Goal: Information Seeking & Learning: Learn about a topic

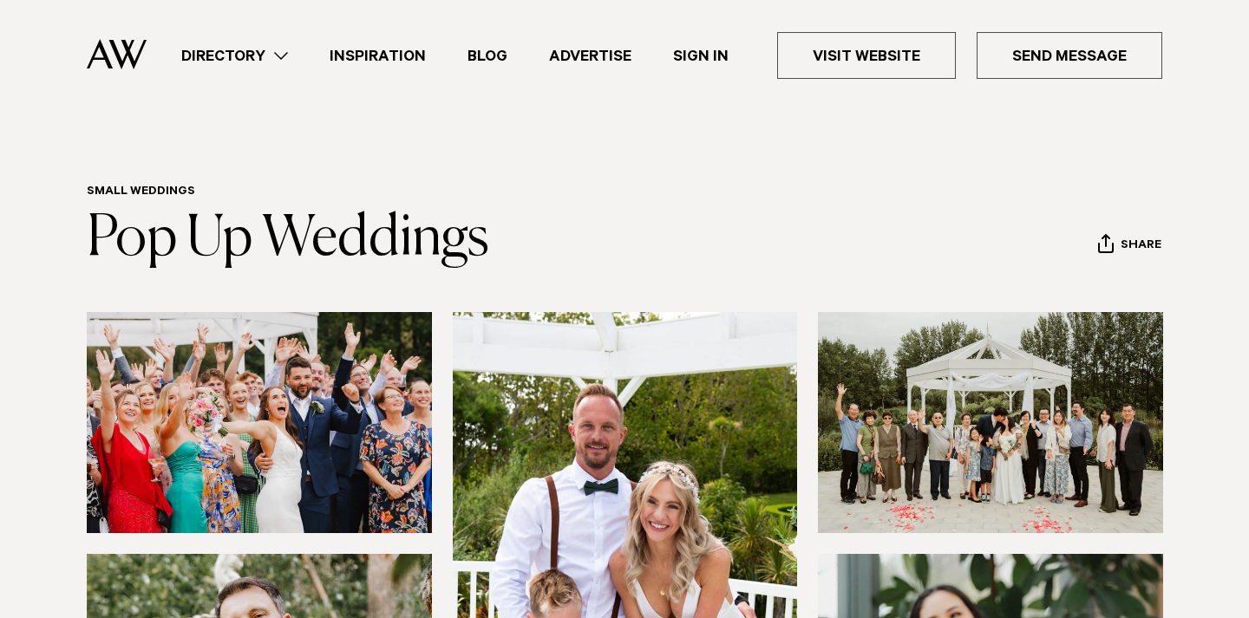
click at [286, 59] on link "Directory" at bounding box center [234, 55] width 148 height 23
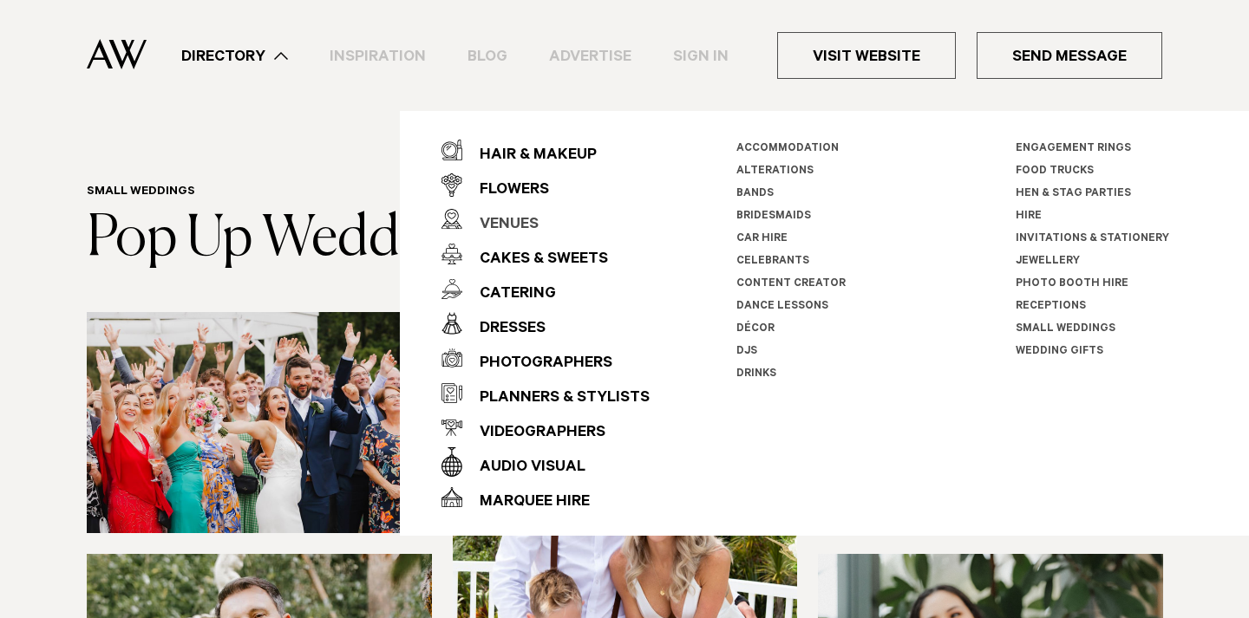
click at [512, 223] on div "Venues" at bounding box center [500, 225] width 76 height 35
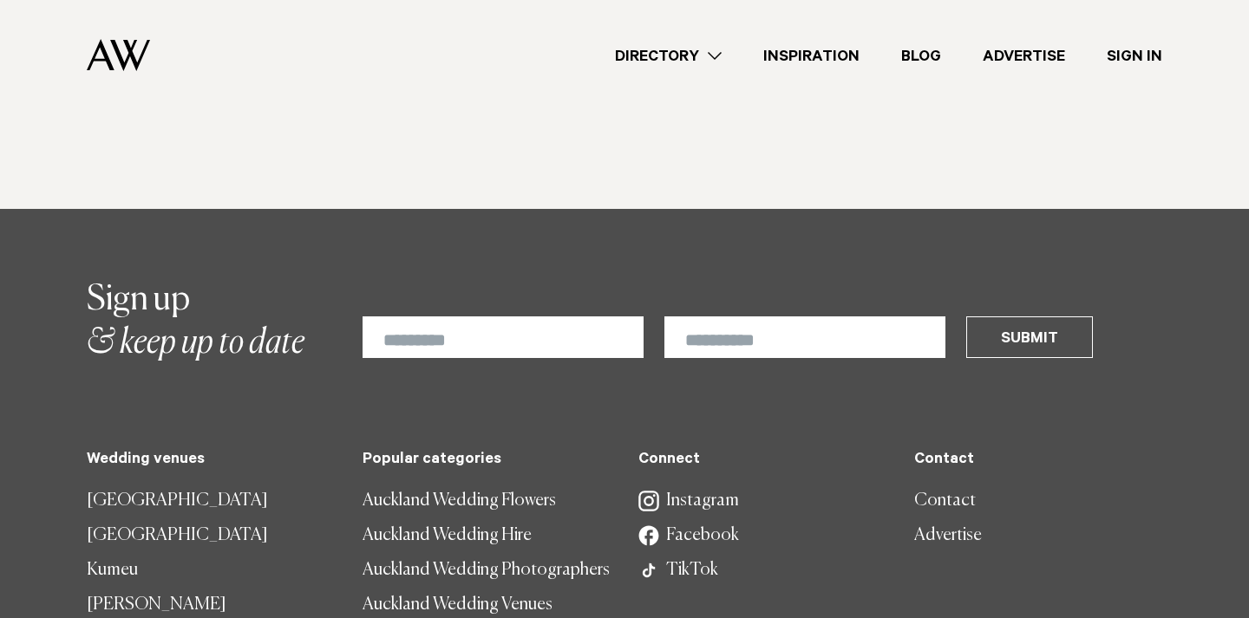
scroll to position [9856, 0]
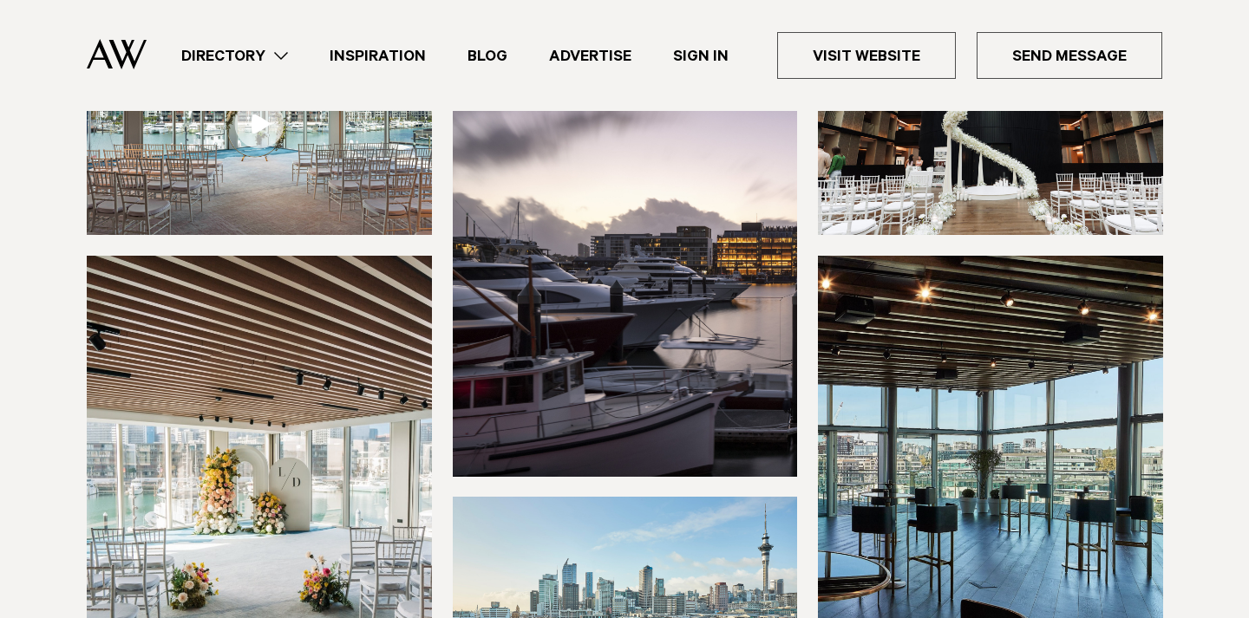
scroll to position [310, 0]
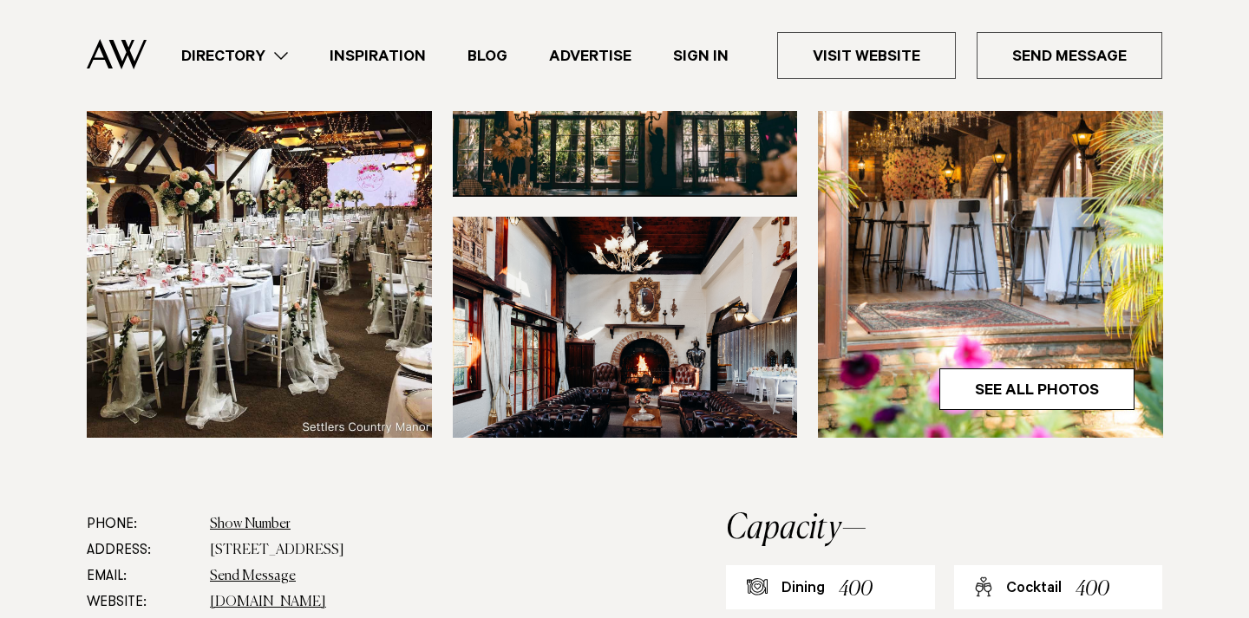
scroll to position [642, 0]
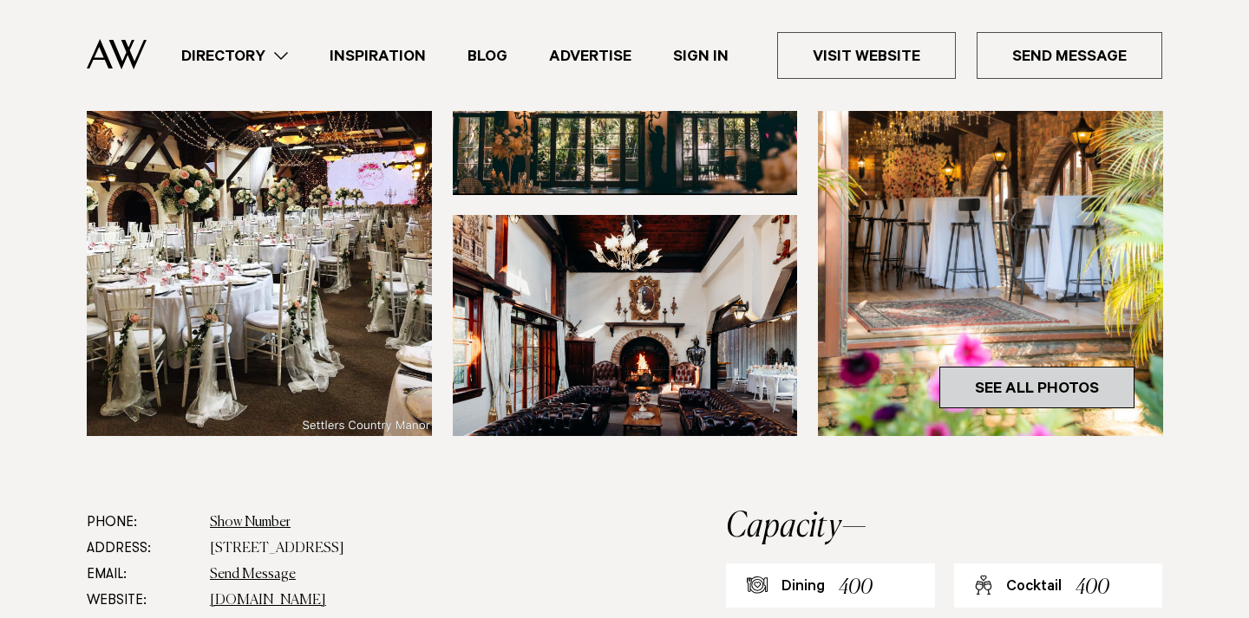
click at [1071, 367] on link "See All Photos" at bounding box center [1036, 388] width 195 height 42
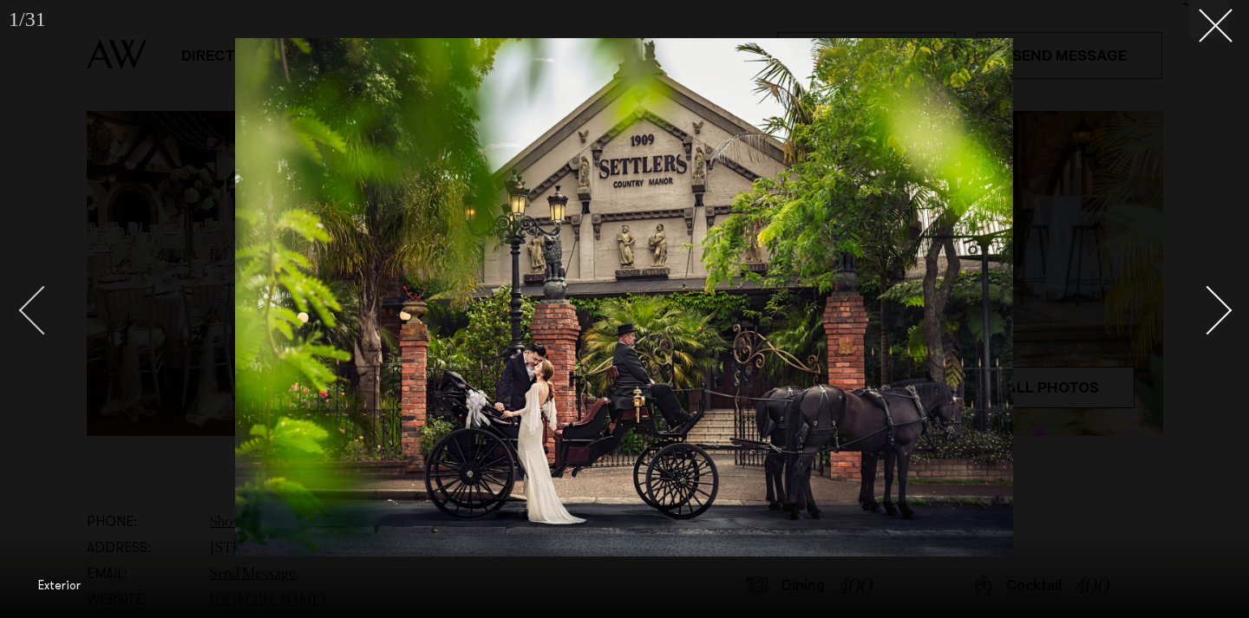
click at [38, 324] on div "Previous slide" at bounding box center [43, 309] width 49 height 49
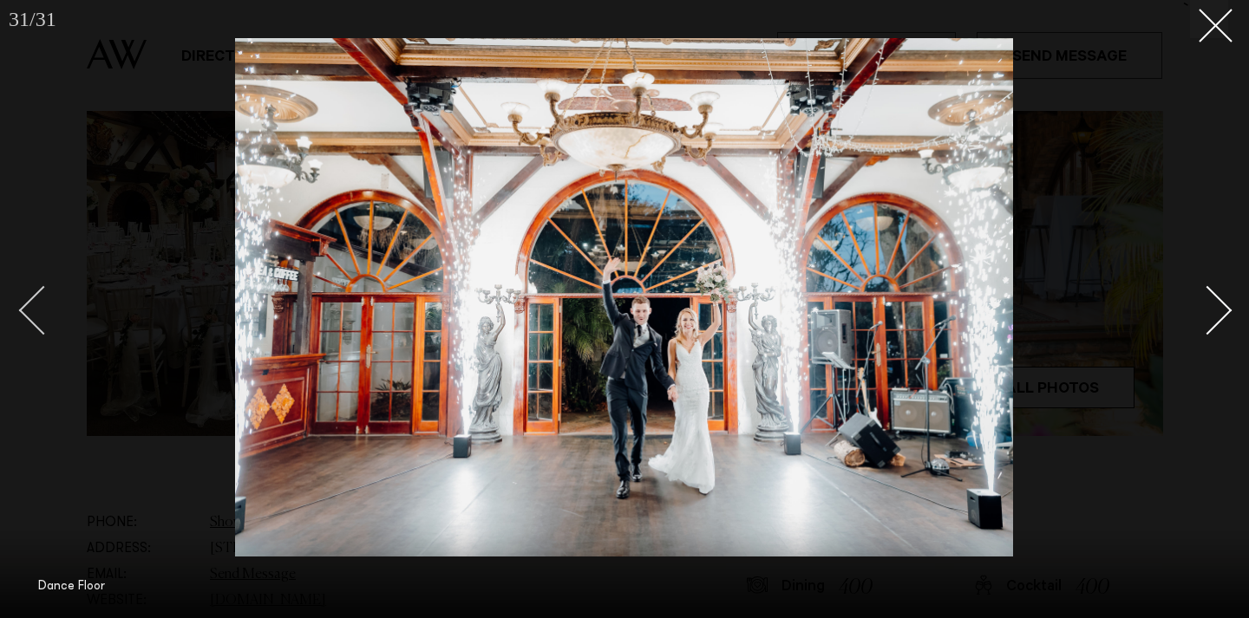
click at [38, 324] on div "Previous slide" at bounding box center [43, 309] width 49 height 49
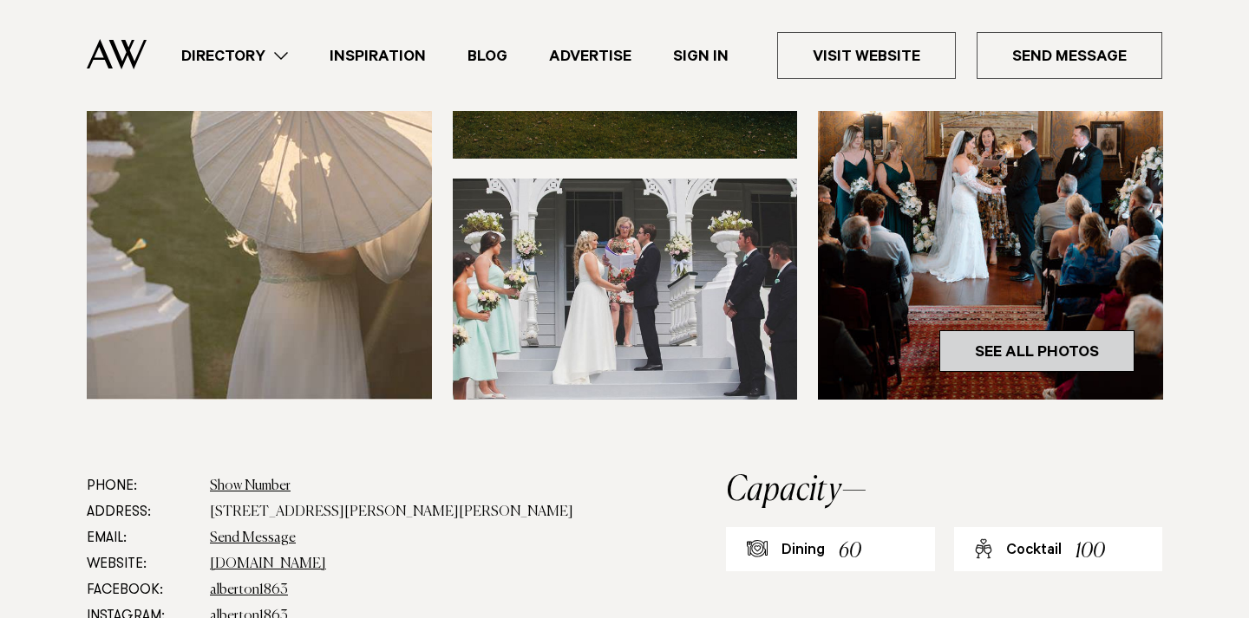
scroll to position [617, 0]
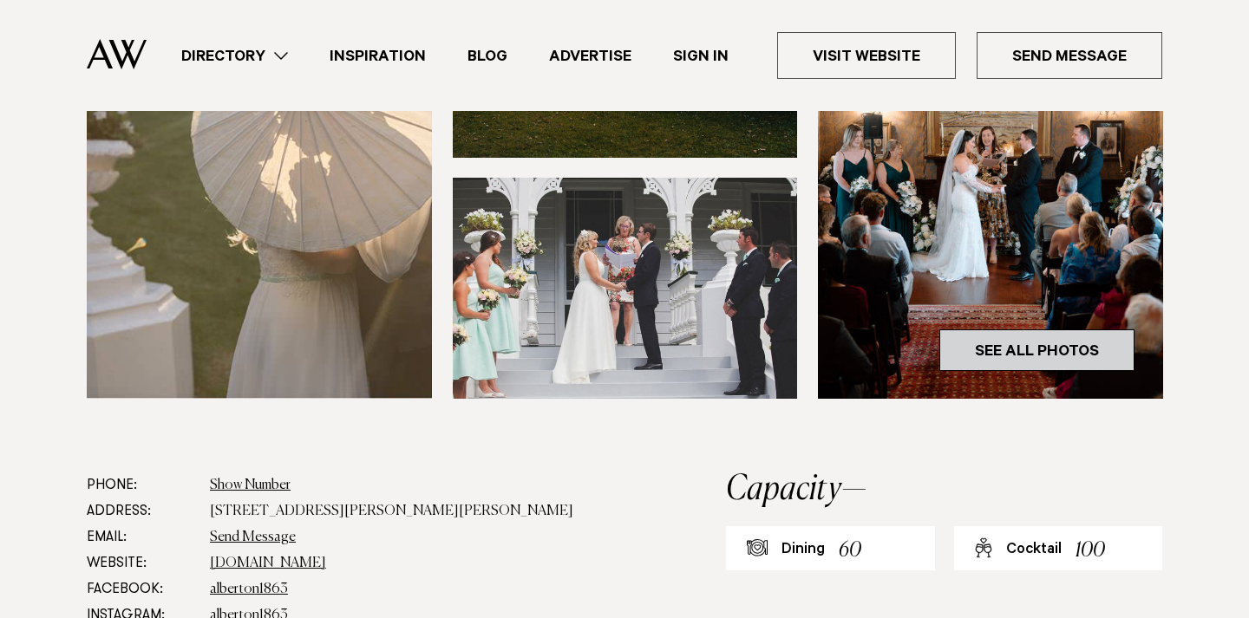
click at [1021, 352] on link "See All Photos" at bounding box center [1036, 350] width 195 height 42
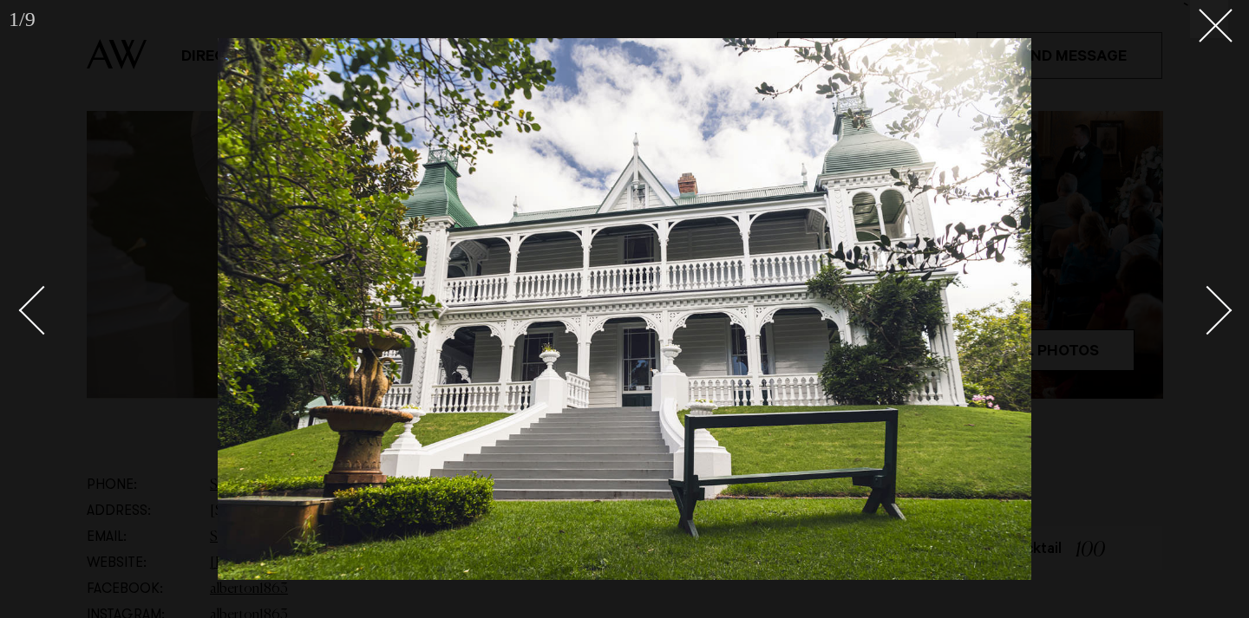
click at [1206, 317] on div "Next slide" at bounding box center [1207, 309] width 49 height 49
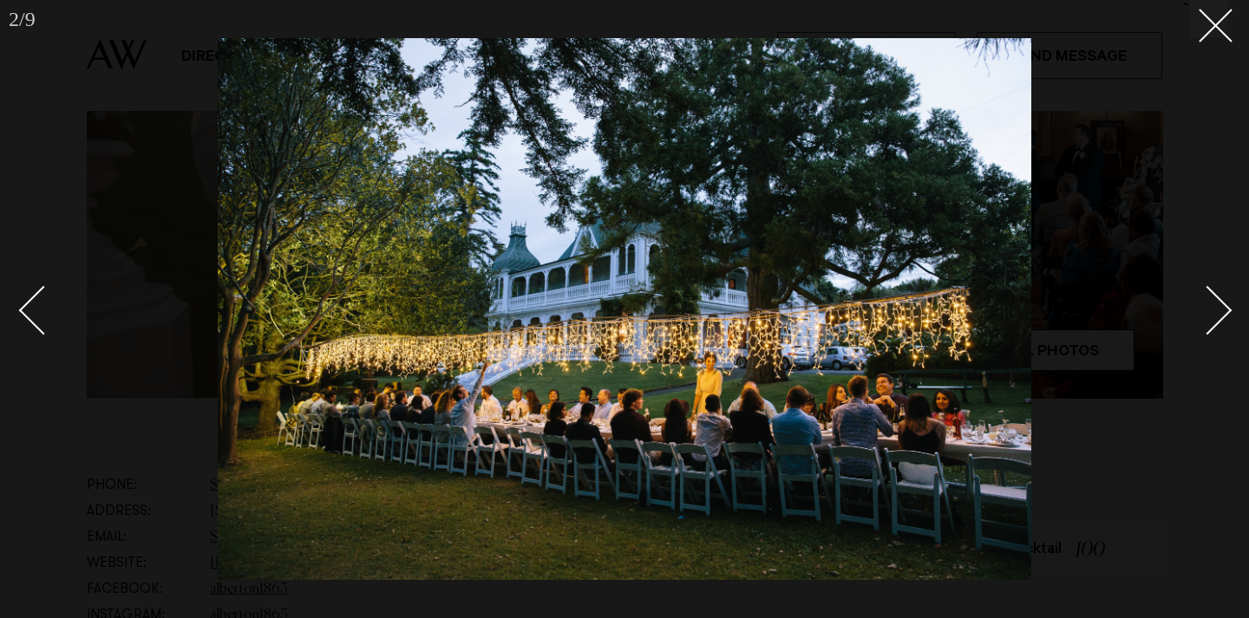
click at [1206, 317] on div "Next slide" at bounding box center [1207, 309] width 49 height 49
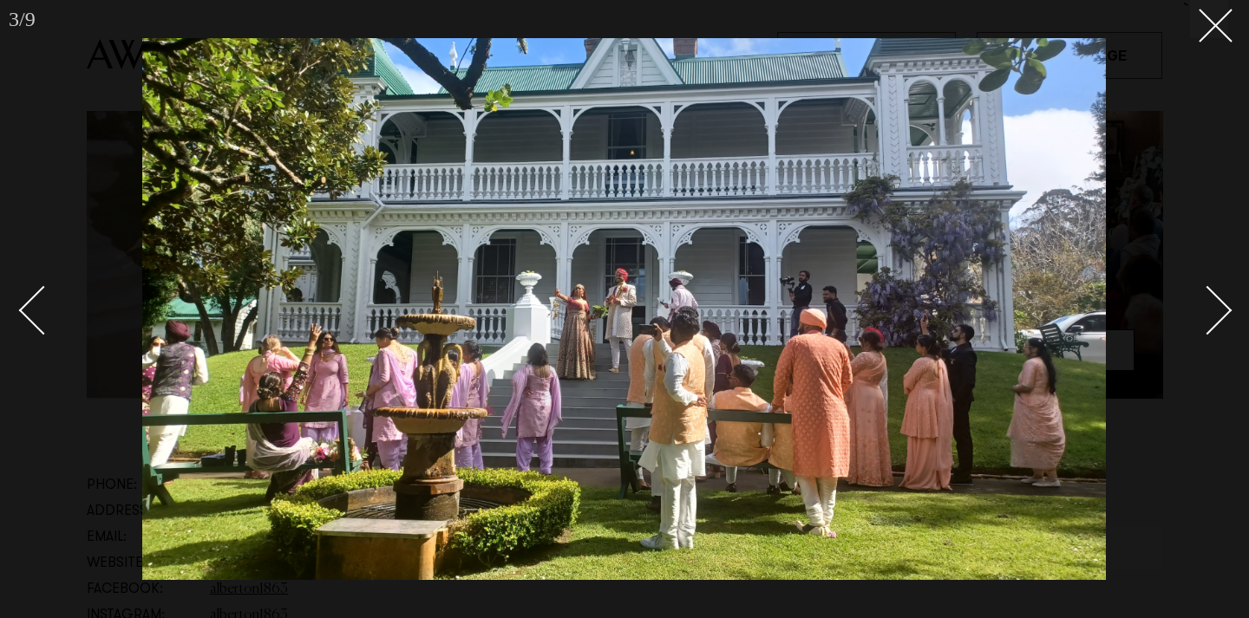
click at [1213, 311] on div "Next slide" at bounding box center [1207, 309] width 49 height 49
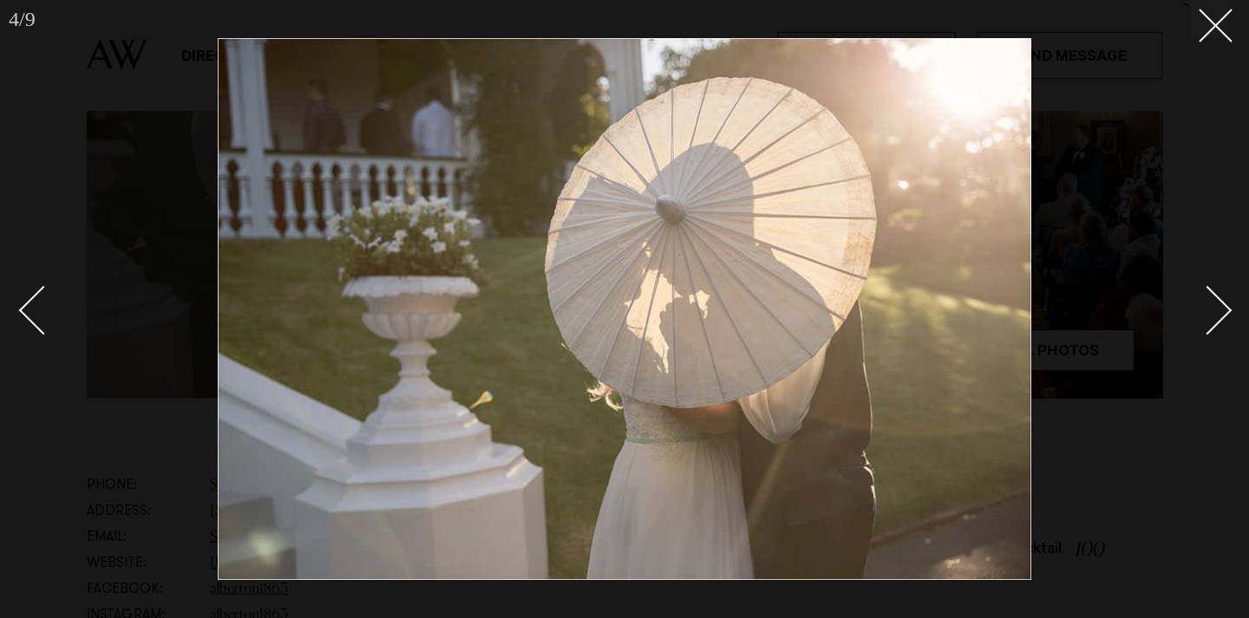
click at [1213, 311] on div "Next slide" at bounding box center [1207, 309] width 49 height 49
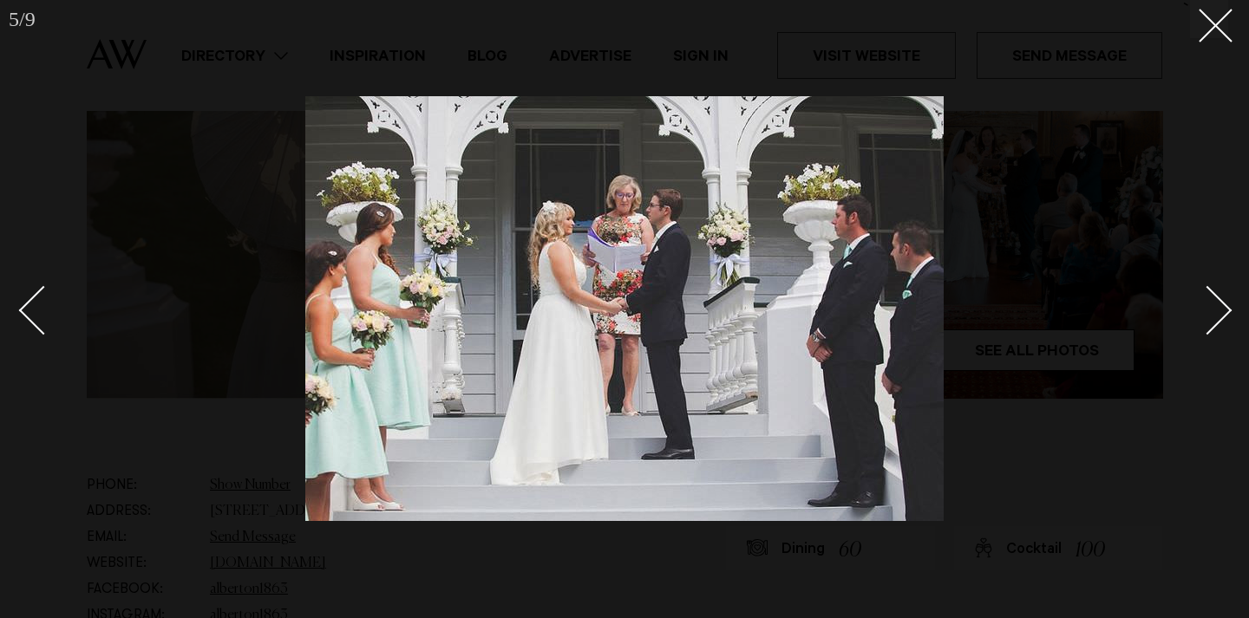
click at [1213, 311] on div "Next slide" at bounding box center [1207, 309] width 49 height 49
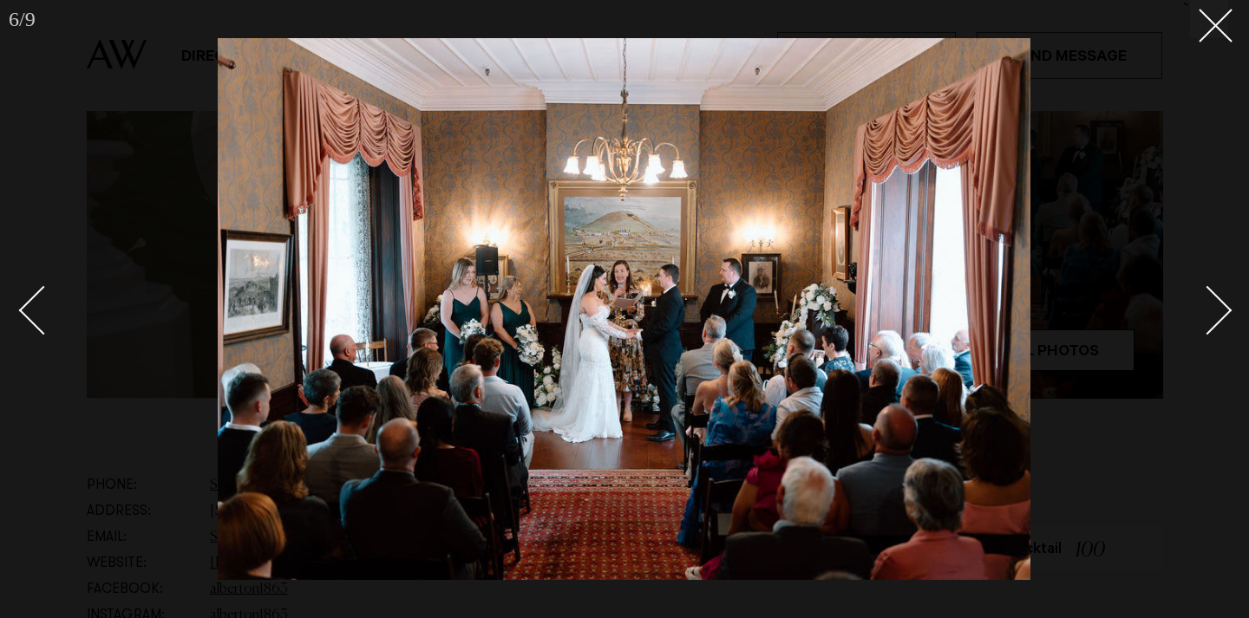
click at [1213, 311] on div "Next slide" at bounding box center [1207, 309] width 49 height 49
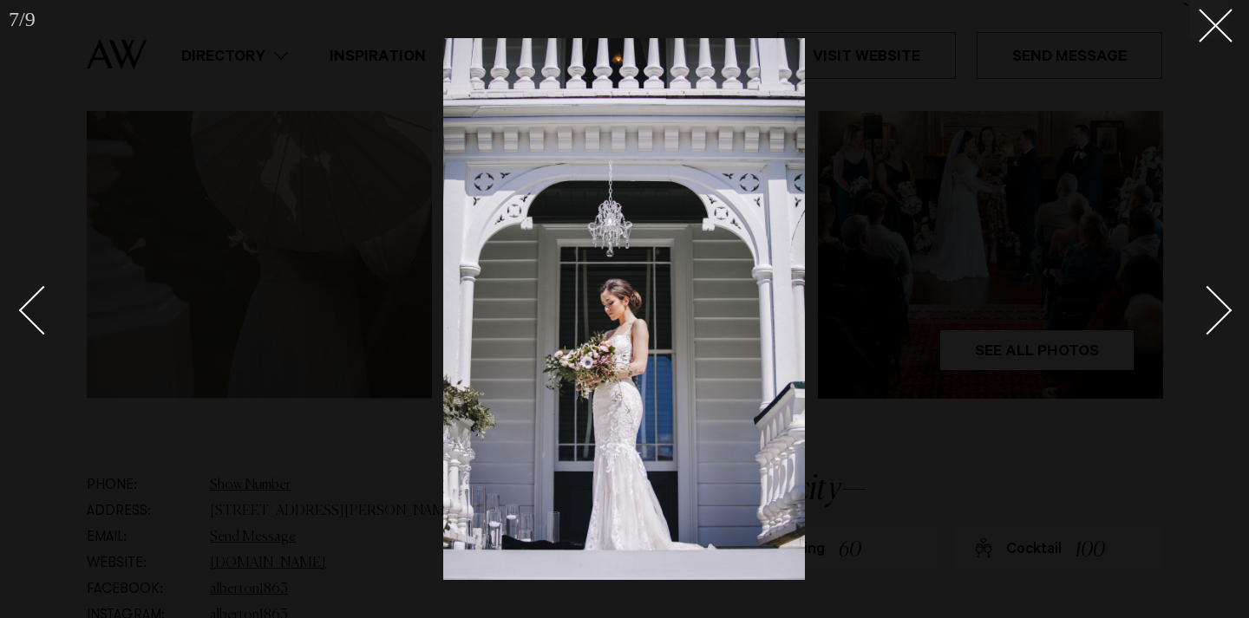
click at [1213, 311] on div "Next slide" at bounding box center [1207, 309] width 49 height 49
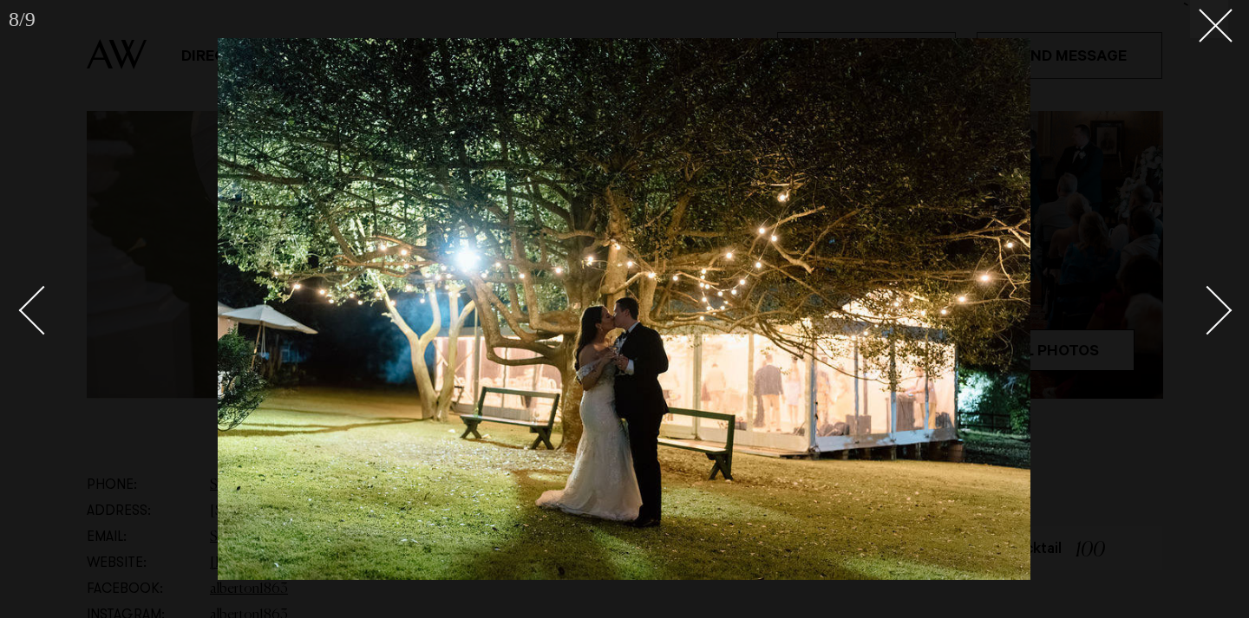
click at [1213, 311] on div "Next slide" at bounding box center [1207, 309] width 49 height 49
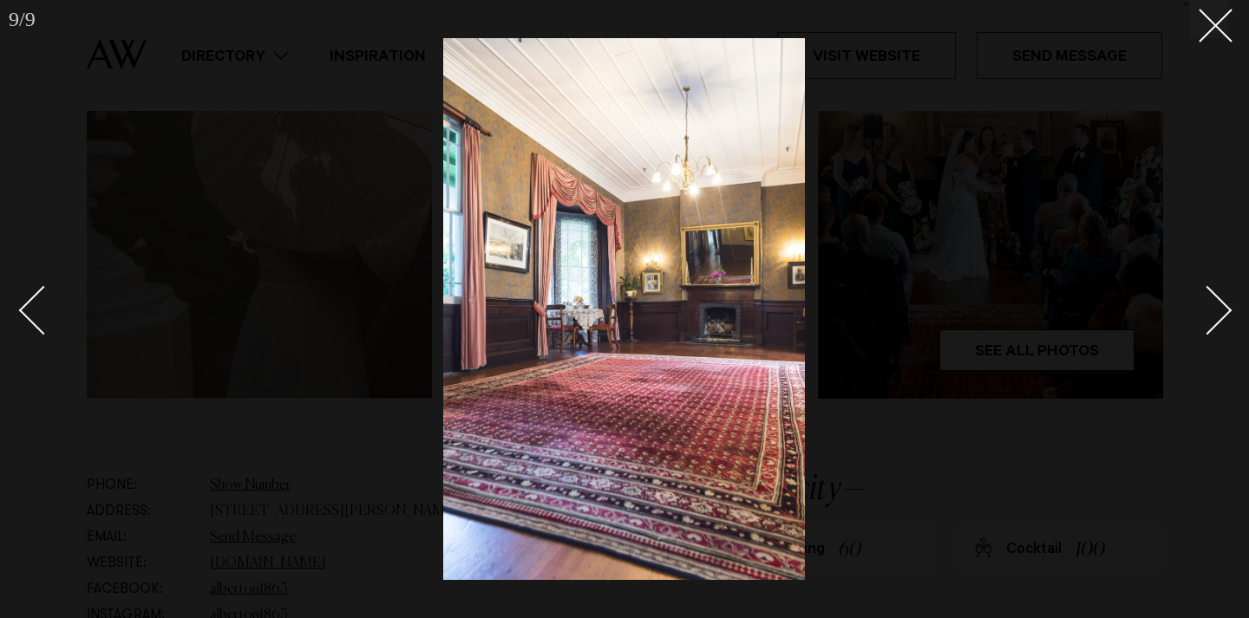
click at [1213, 311] on div "Next slide" at bounding box center [1207, 309] width 49 height 49
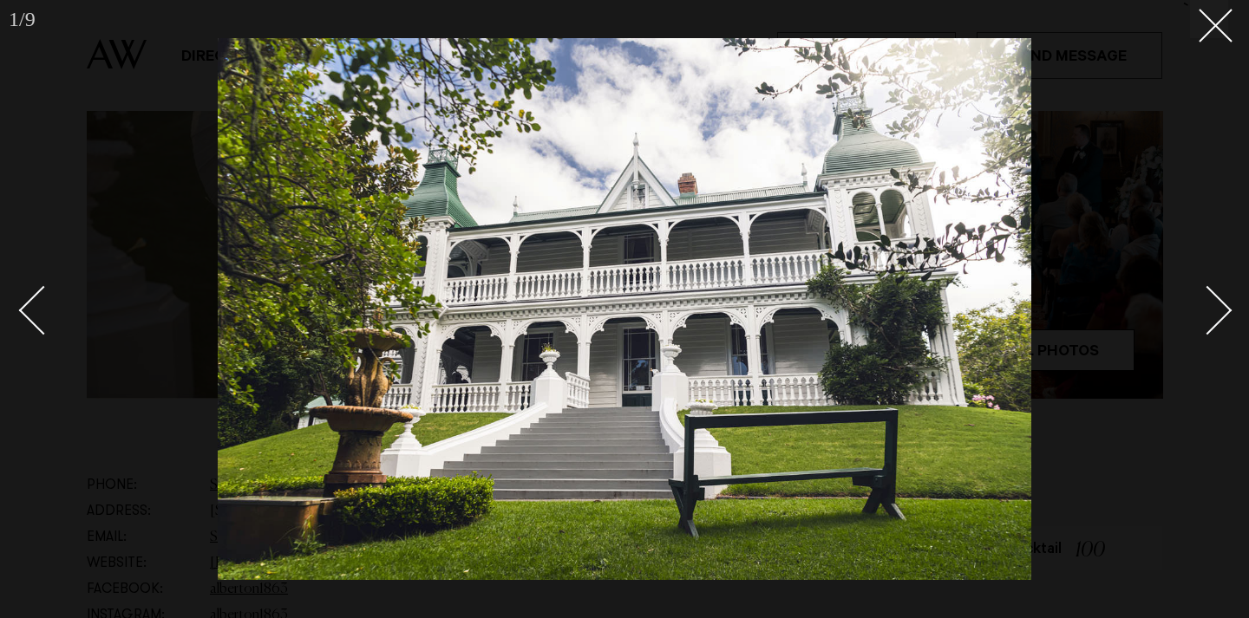
click at [1213, 311] on div "Next slide" at bounding box center [1207, 309] width 49 height 49
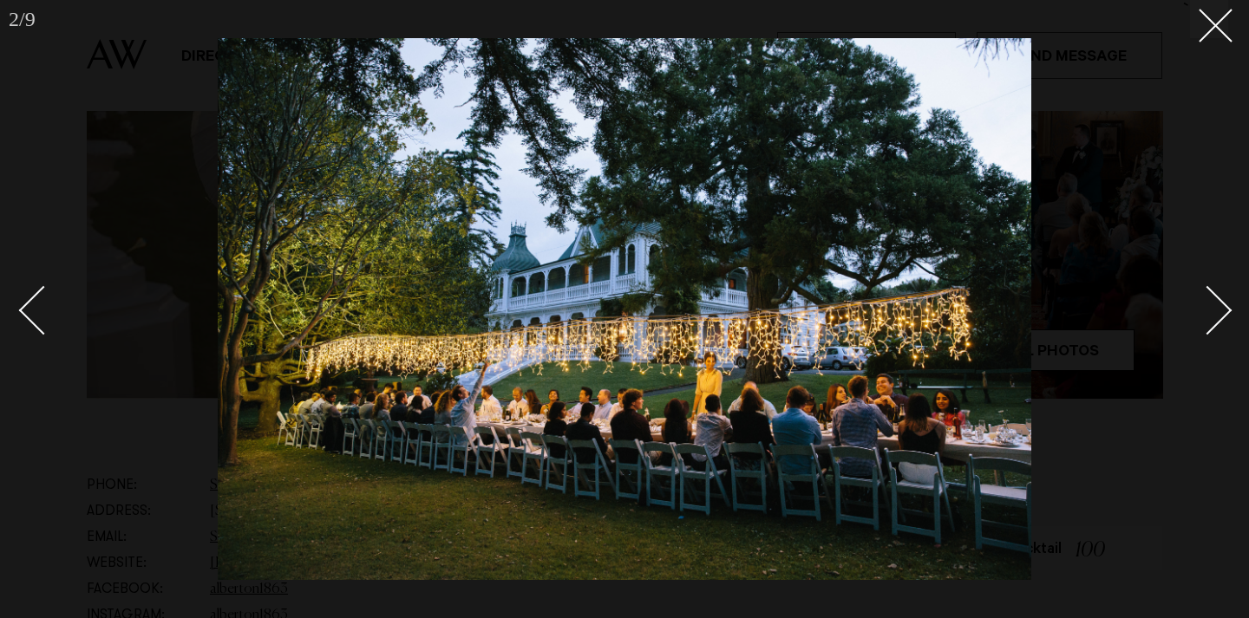
click at [1213, 311] on div "Next slide" at bounding box center [1207, 309] width 49 height 49
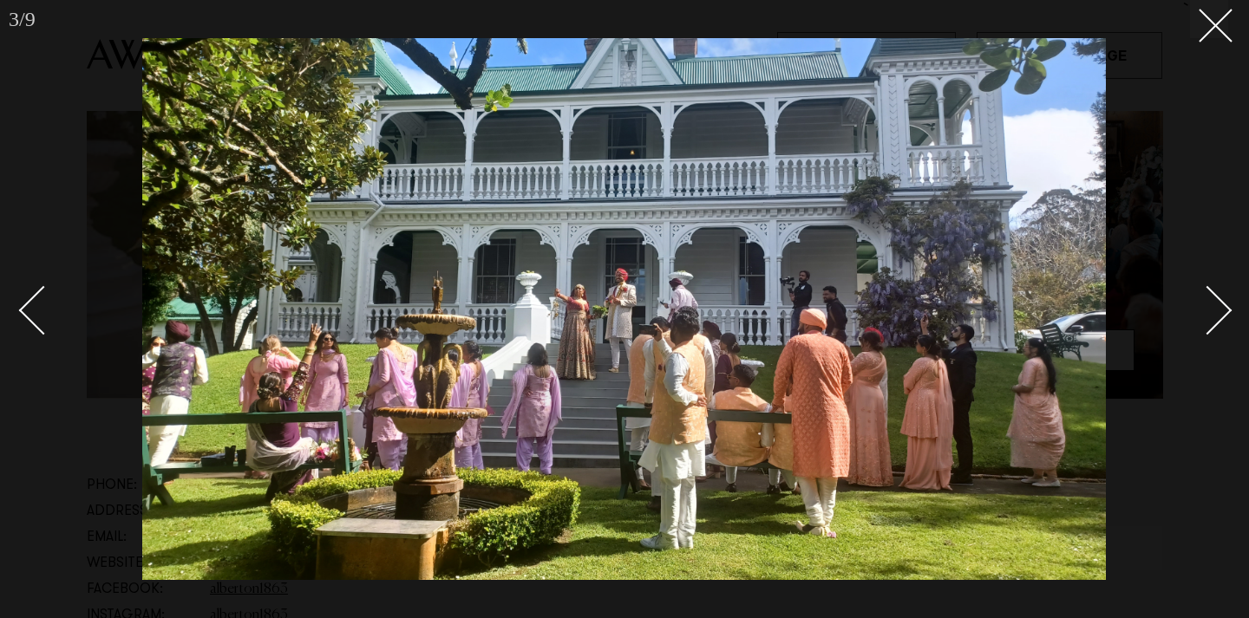
click at [1213, 311] on div "Next slide" at bounding box center [1207, 309] width 49 height 49
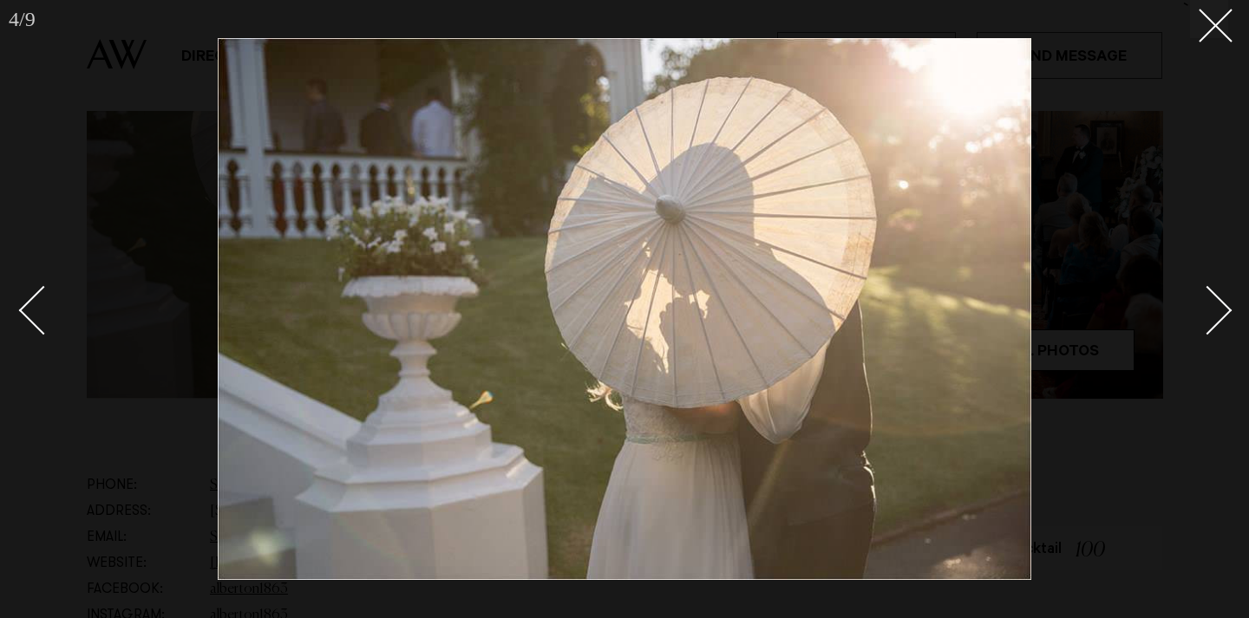
click at [1213, 311] on div "Next slide" at bounding box center [1207, 309] width 49 height 49
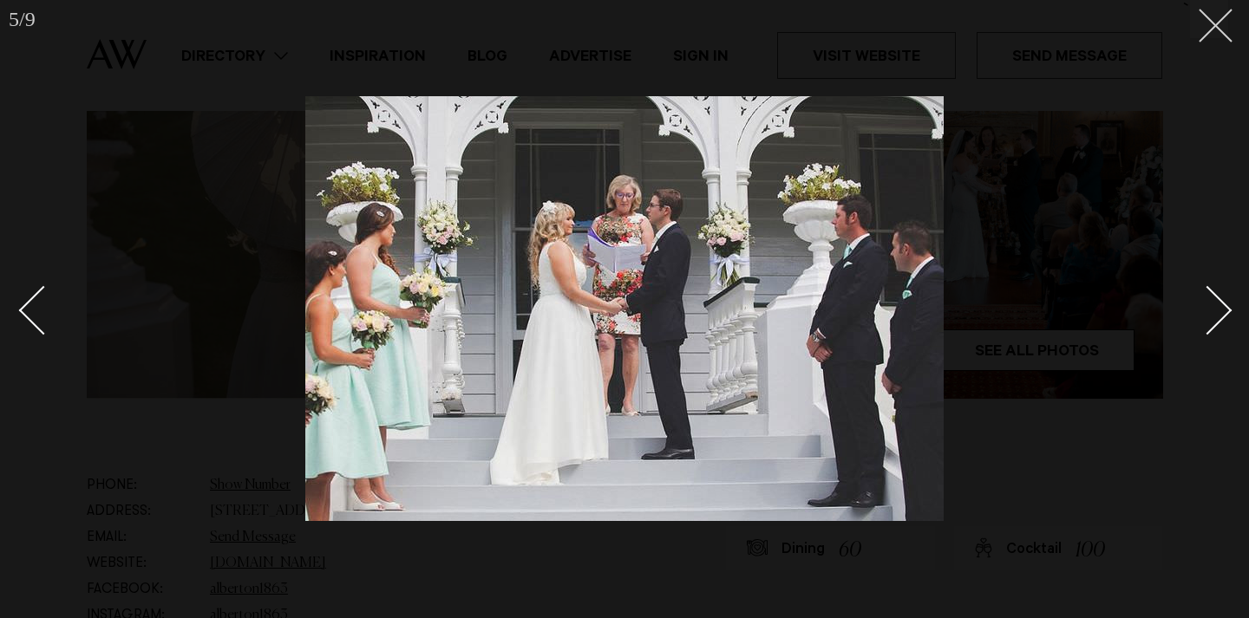
click at [1199, 16] on icon at bounding box center [1208, 19] width 21 height 21
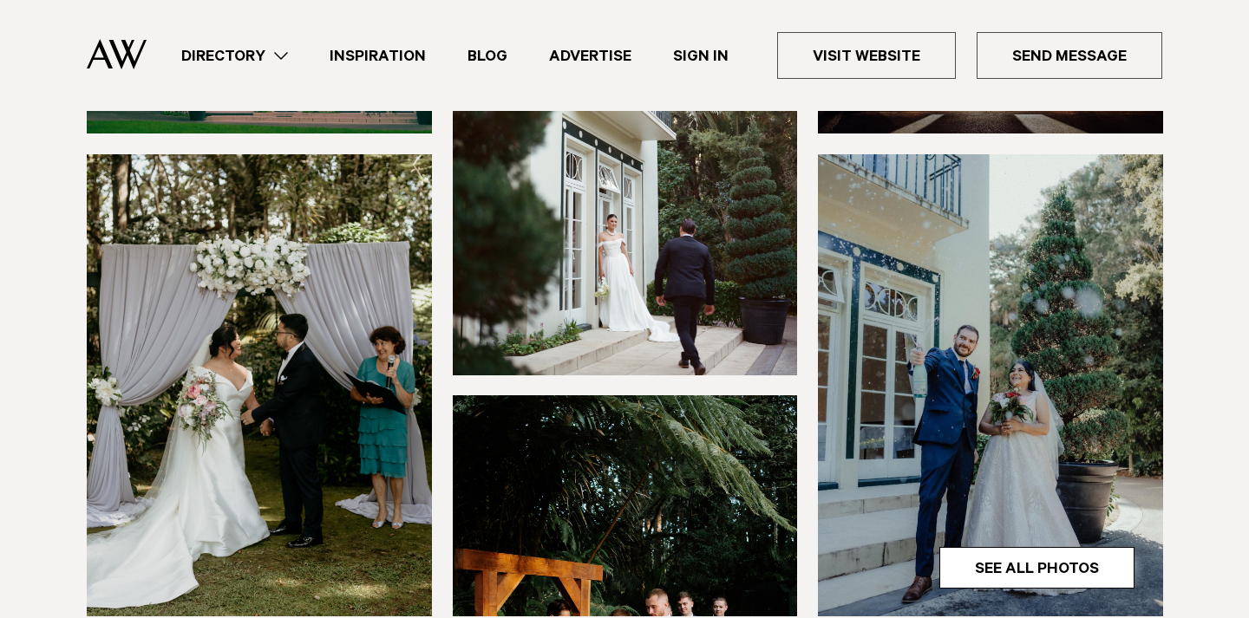
scroll to position [448, 0]
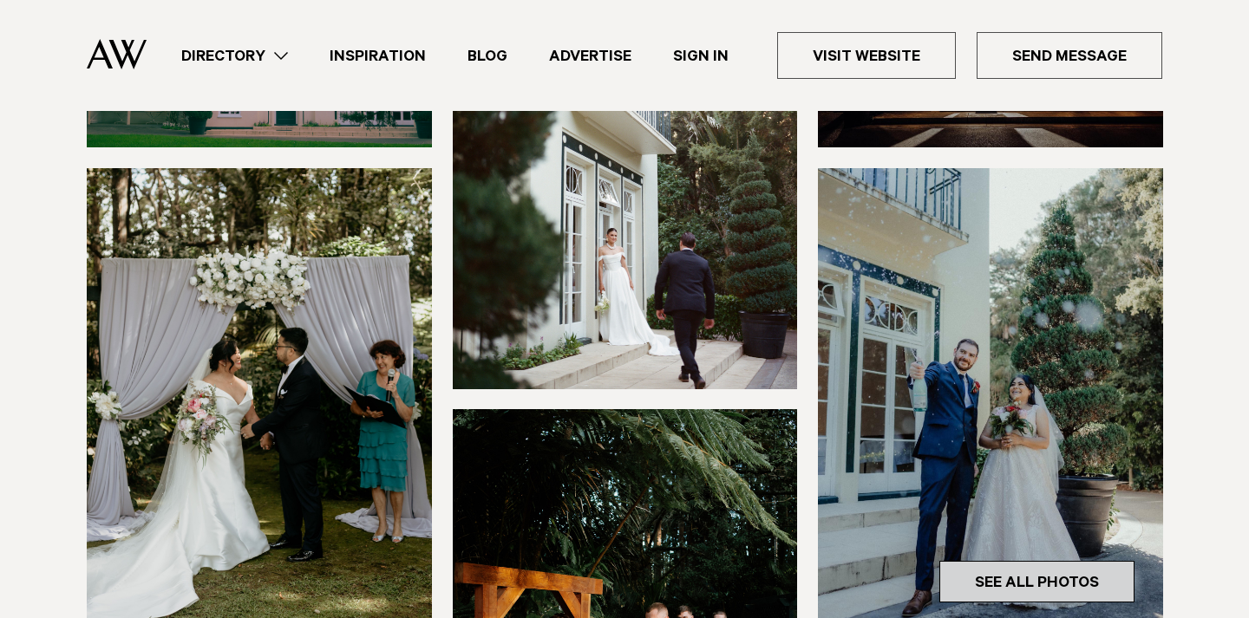
click at [995, 561] on link "See All Photos" at bounding box center [1036, 582] width 195 height 42
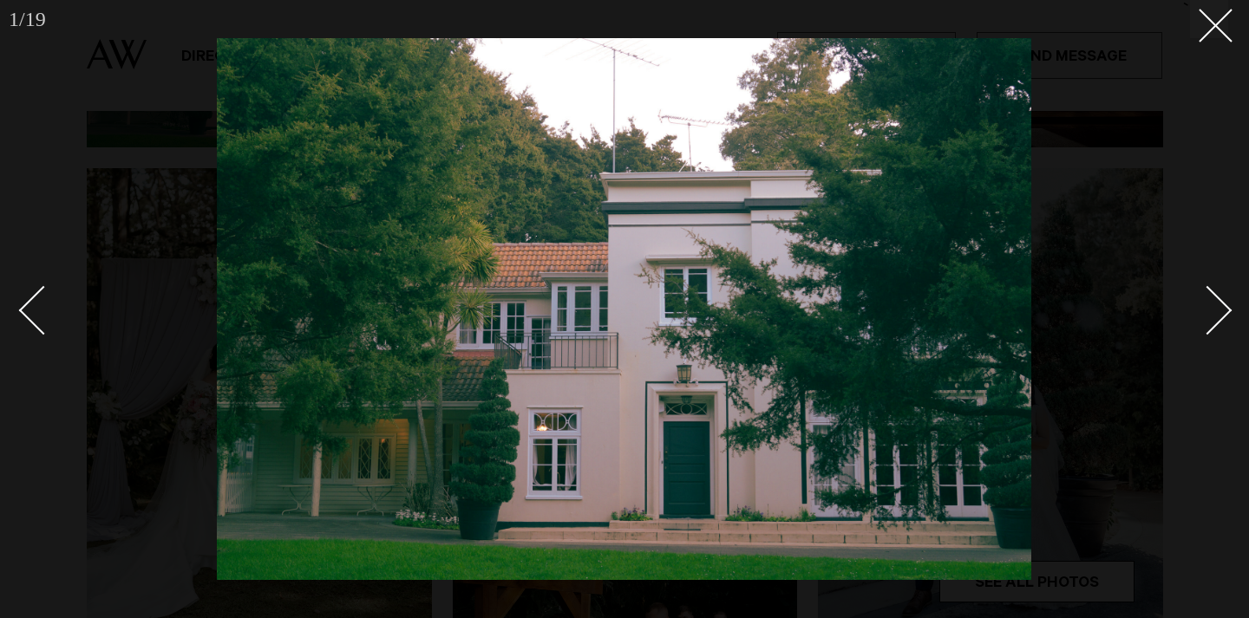
click at [30, 336] on link at bounding box center [51, 309] width 61 height 87
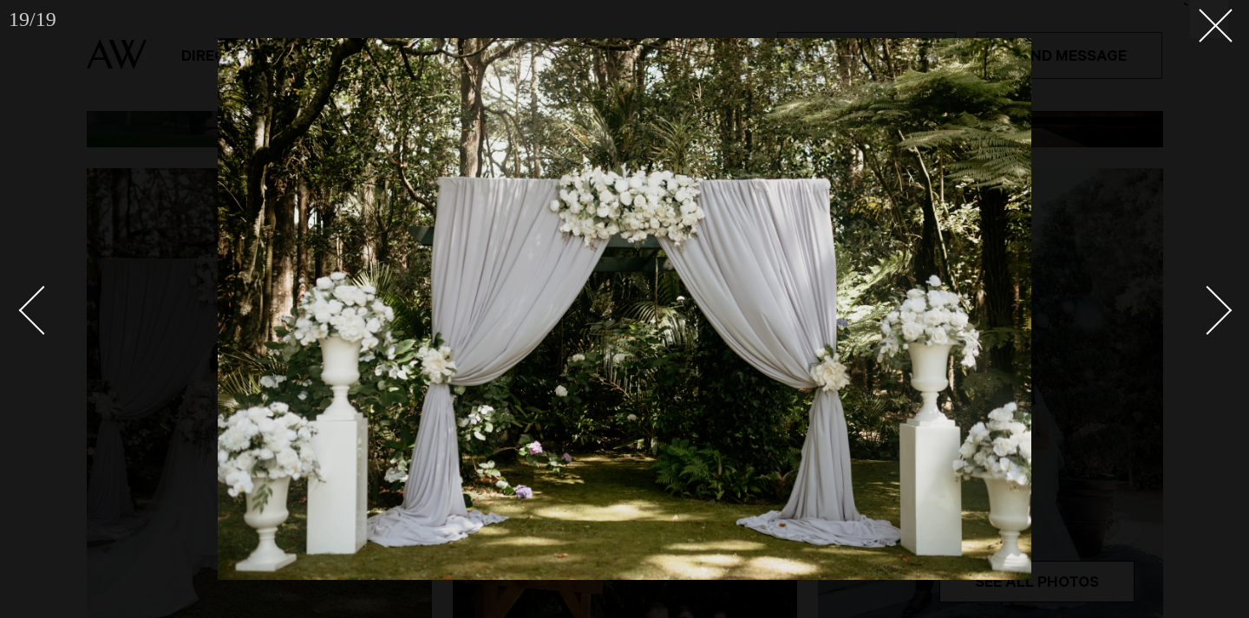
click at [30, 336] on link at bounding box center [51, 309] width 61 height 87
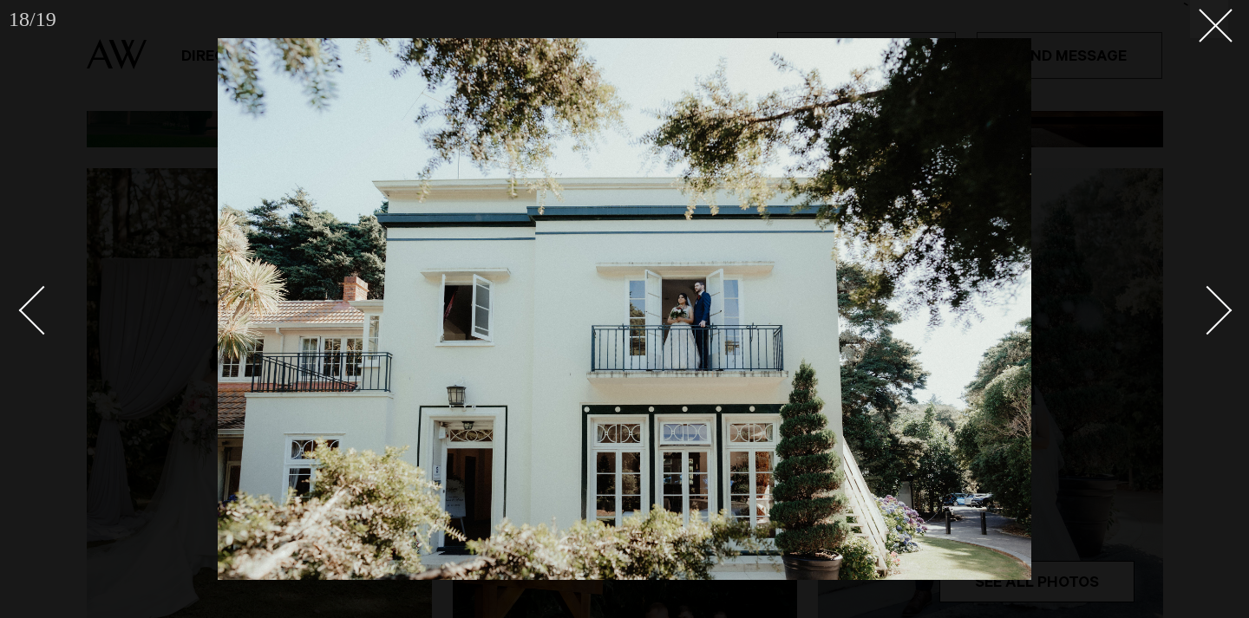
click at [1220, 328] on link at bounding box center [1197, 309] width 61 height 87
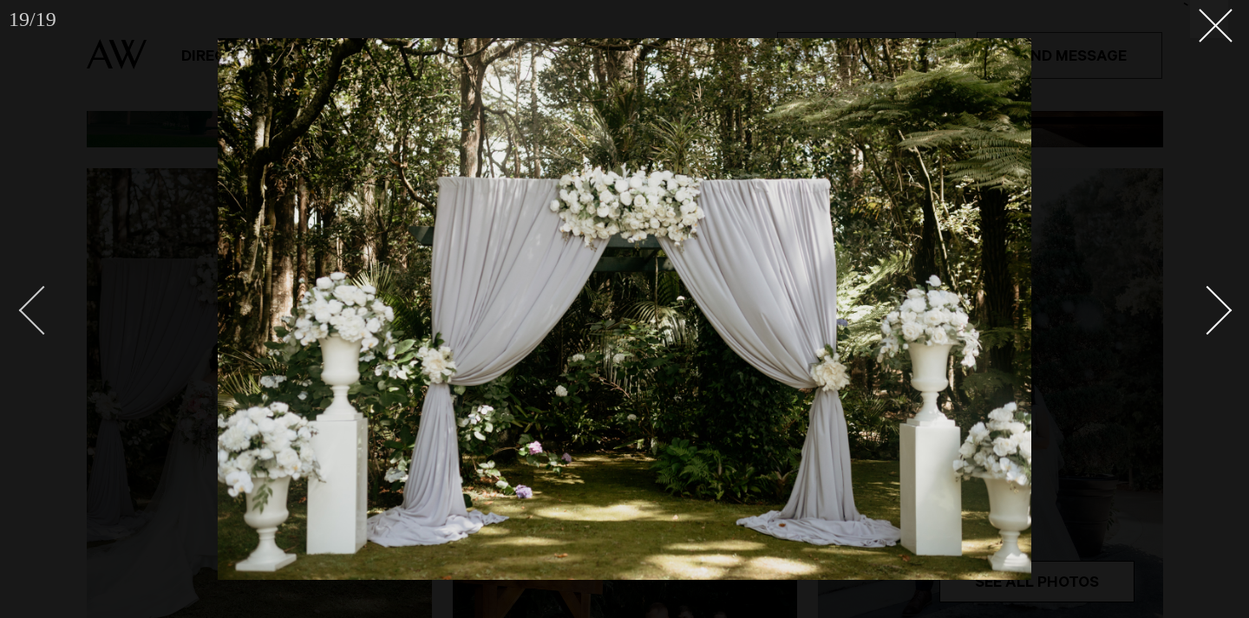
click at [25, 309] on div "Previous slide" at bounding box center [43, 309] width 49 height 49
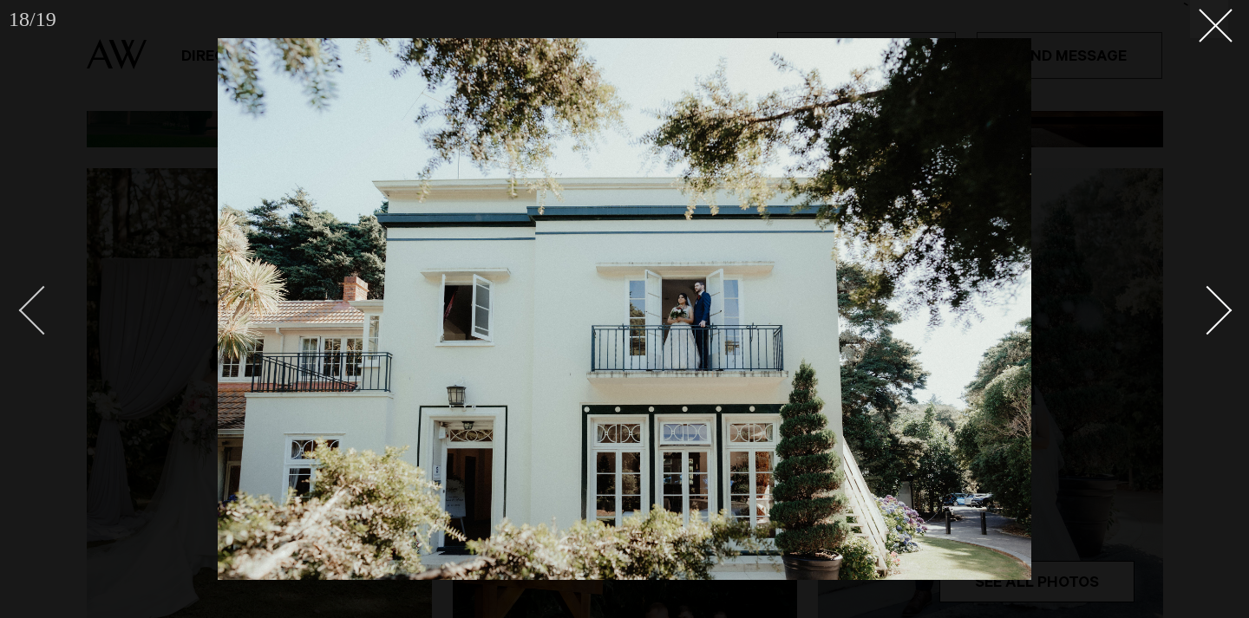
click at [25, 309] on div "Previous slide" at bounding box center [43, 309] width 49 height 49
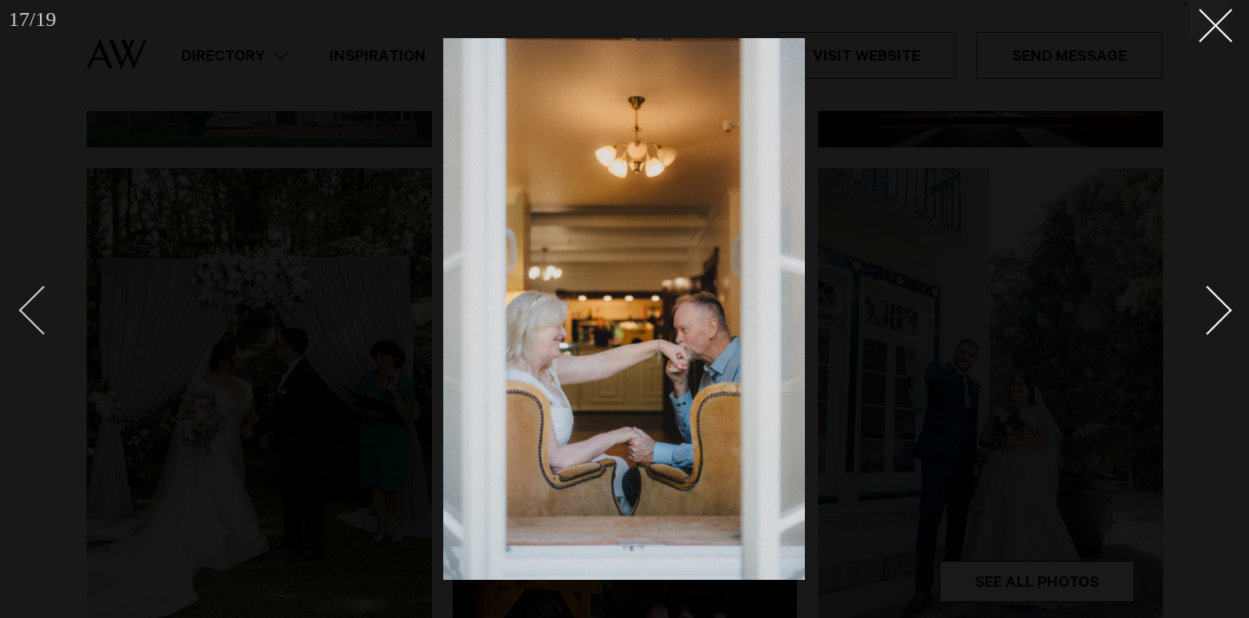
click at [25, 309] on div "Previous slide" at bounding box center [43, 309] width 49 height 49
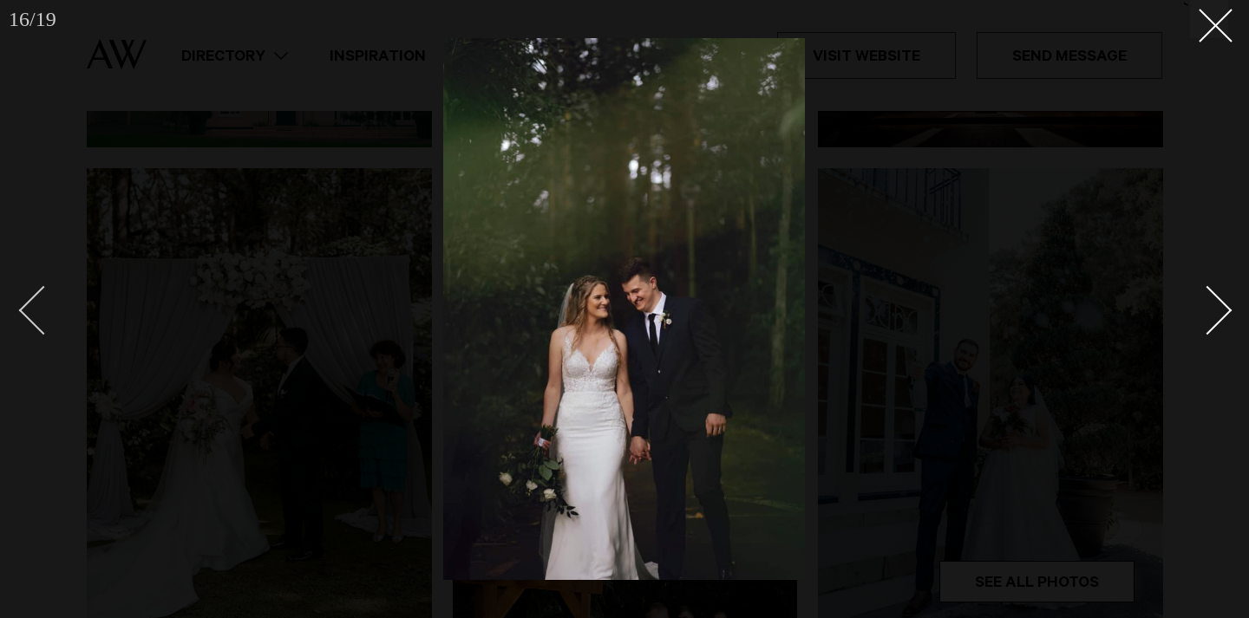
click at [25, 309] on div "Previous slide" at bounding box center [43, 309] width 49 height 49
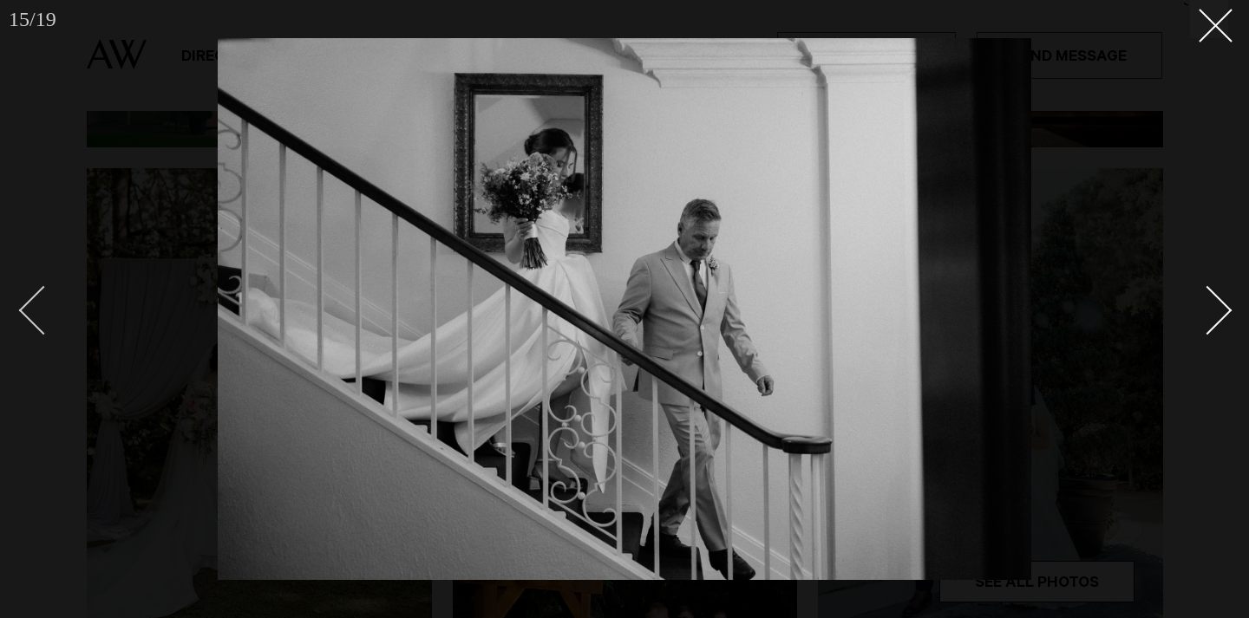
click at [25, 309] on div "Previous slide" at bounding box center [43, 309] width 49 height 49
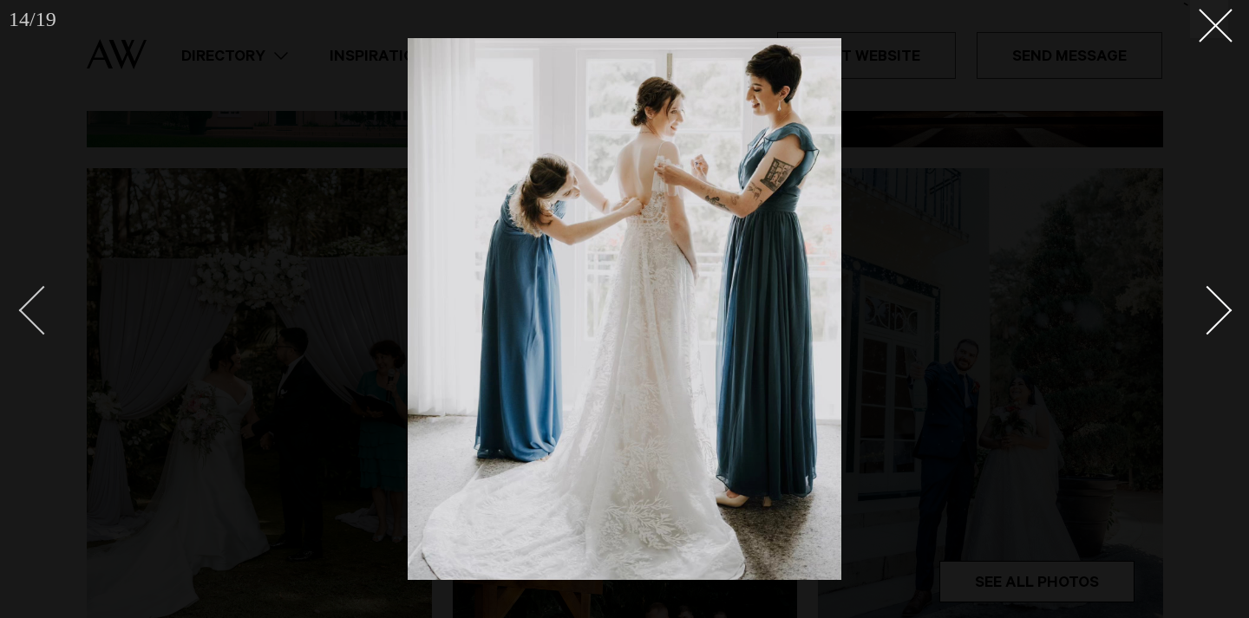
click at [25, 309] on div "Previous slide" at bounding box center [43, 309] width 49 height 49
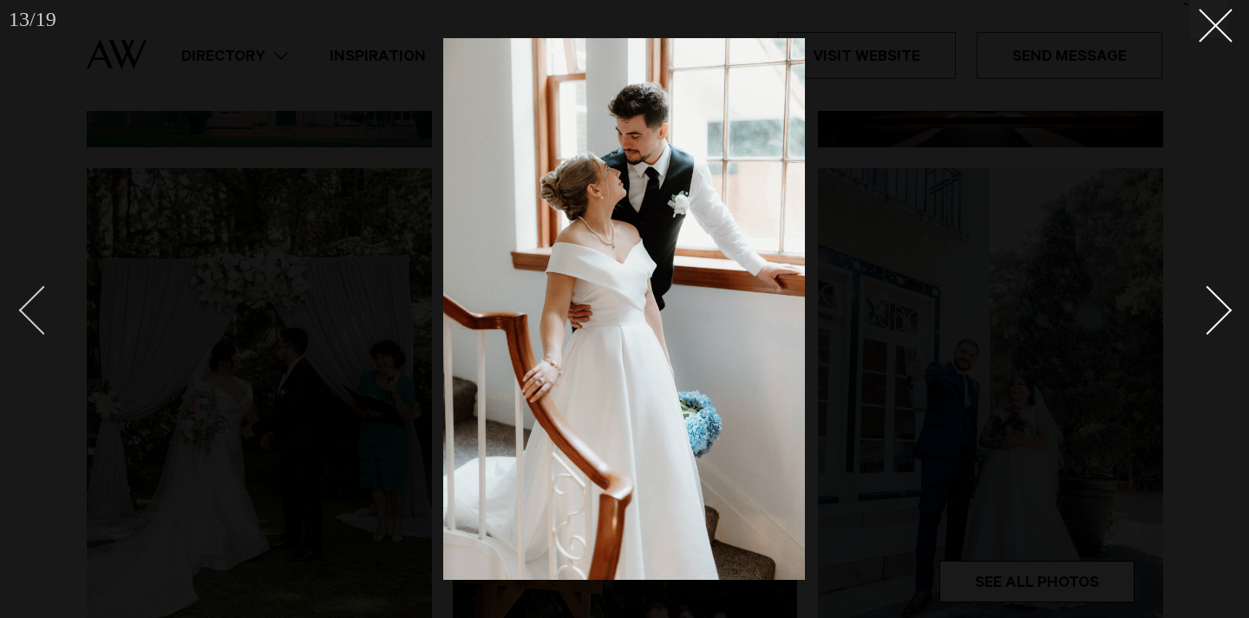
click at [25, 309] on div "Previous slide" at bounding box center [43, 309] width 49 height 49
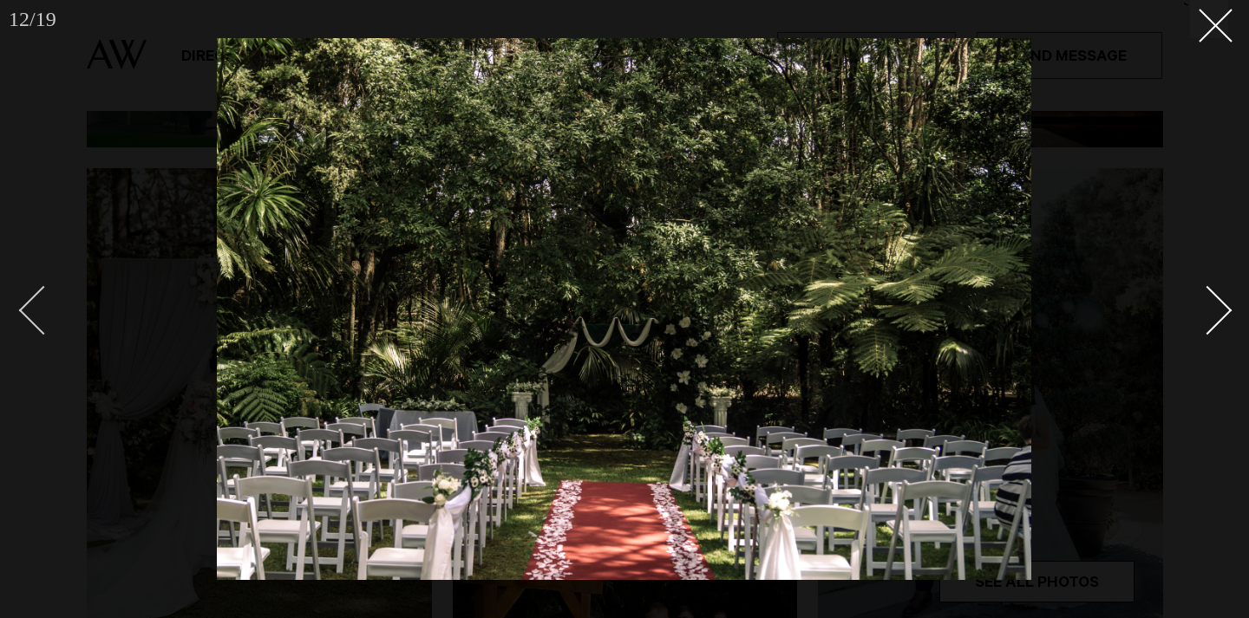
click at [25, 309] on div "Previous slide" at bounding box center [43, 309] width 49 height 49
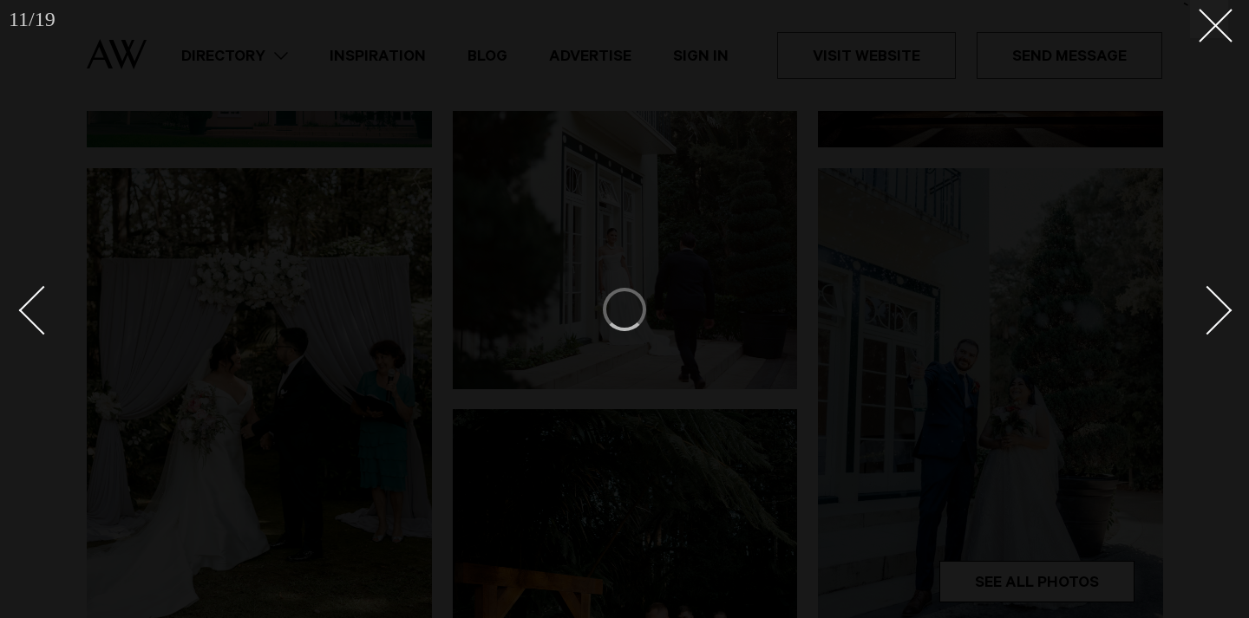
click at [1211, 290] on div "Next slide" at bounding box center [1207, 309] width 49 height 49
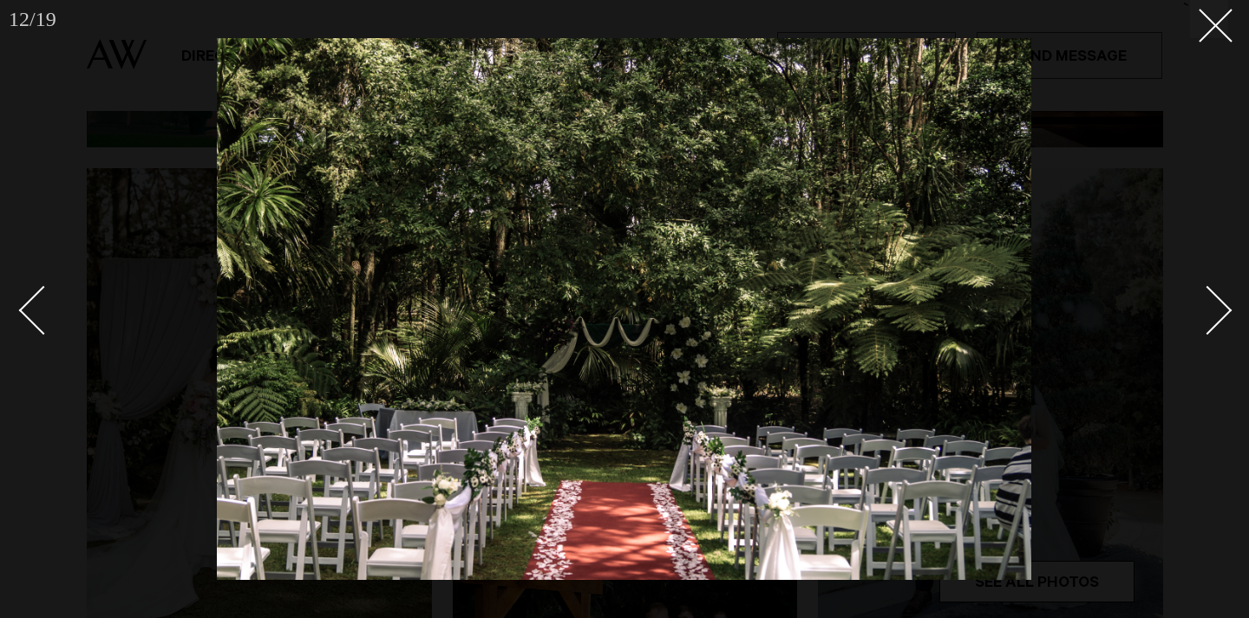
click at [24, 325] on link at bounding box center [51, 309] width 61 height 87
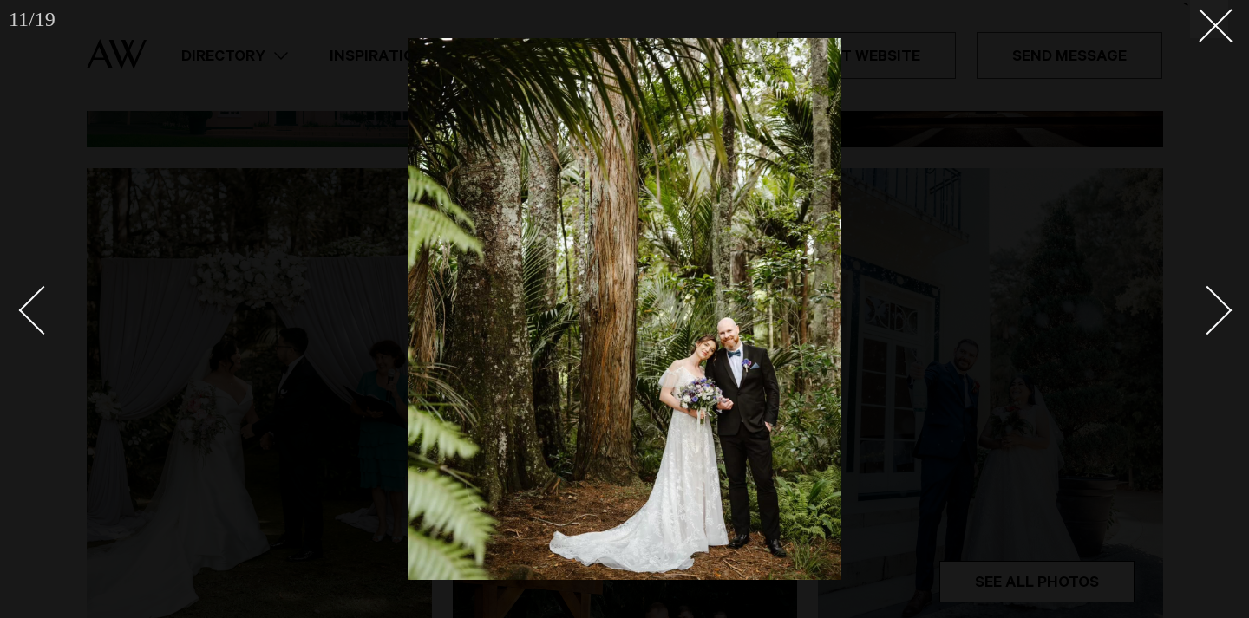
click at [24, 325] on link at bounding box center [51, 309] width 61 height 87
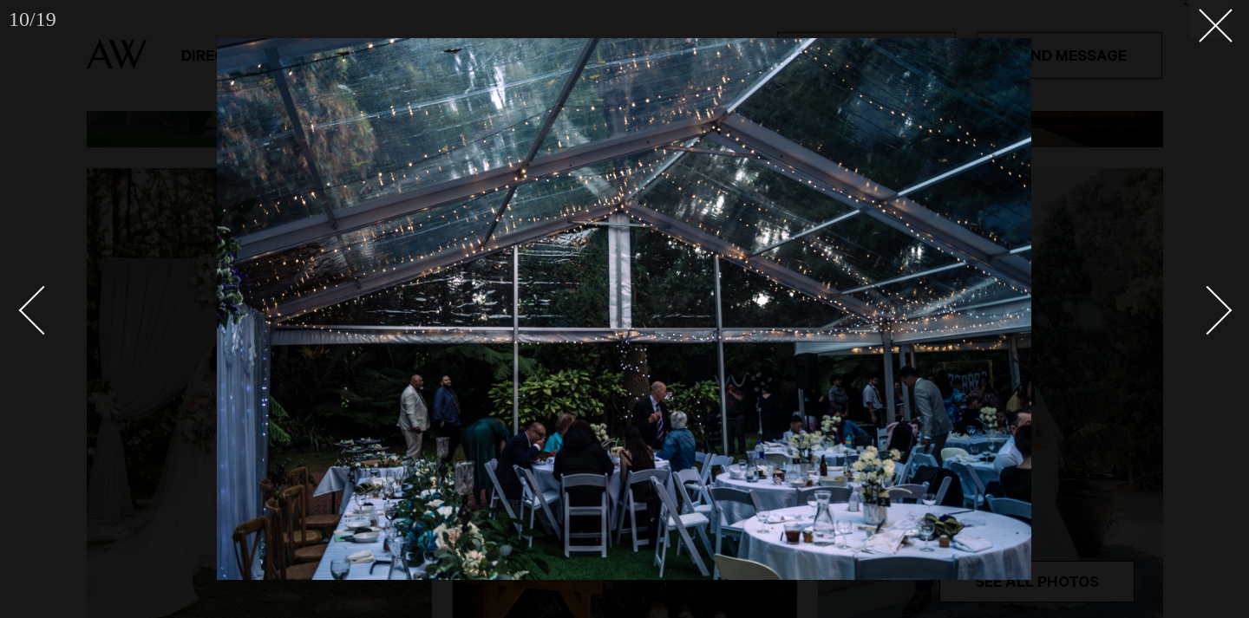
click at [24, 325] on link at bounding box center [51, 309] width 61 height 87
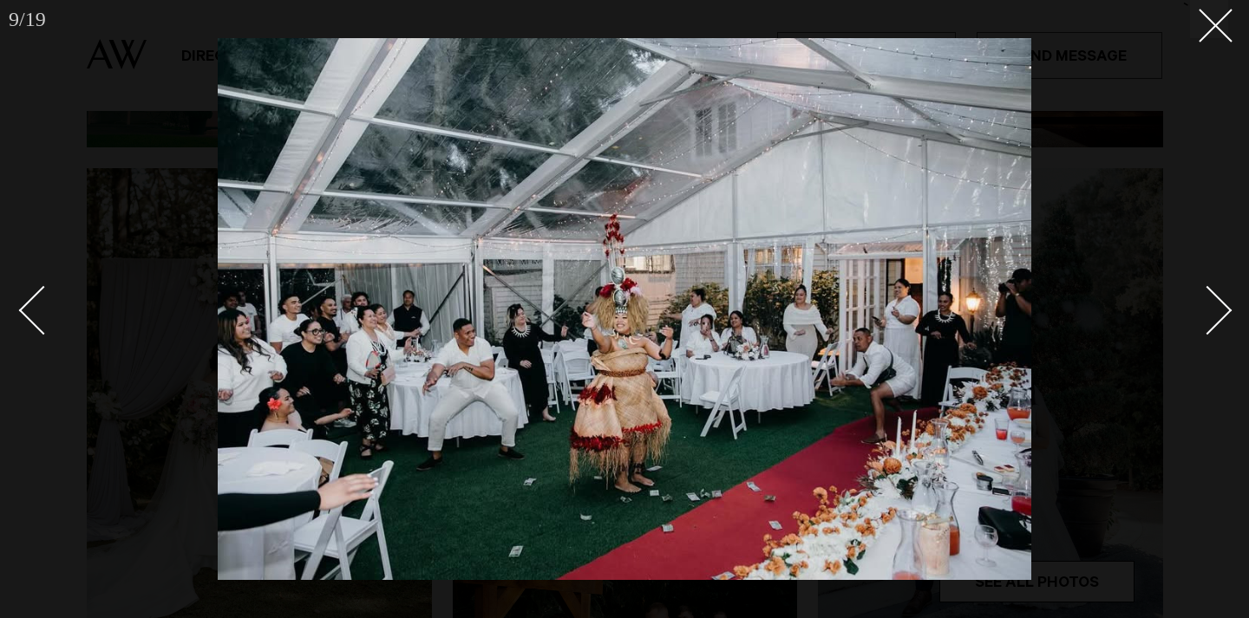
click at [24, 325] on link at bounding box center [51, 309] width 61 height 87
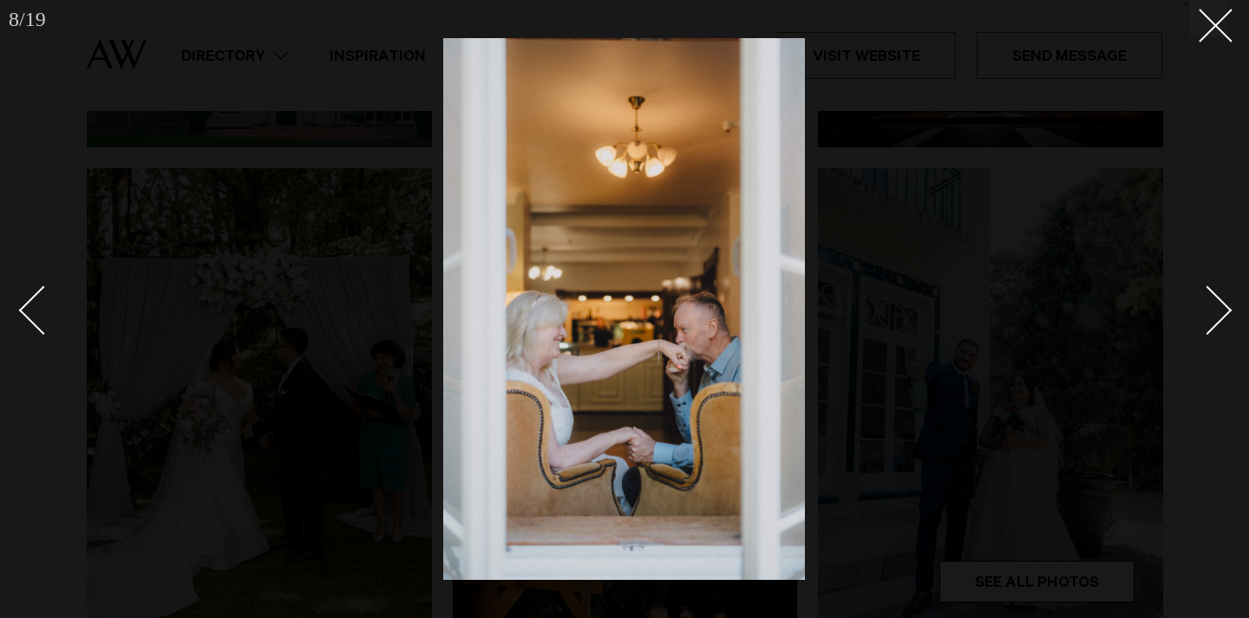
click at [24, 325] on link at bounding box center [51, 309] width 61 height 87
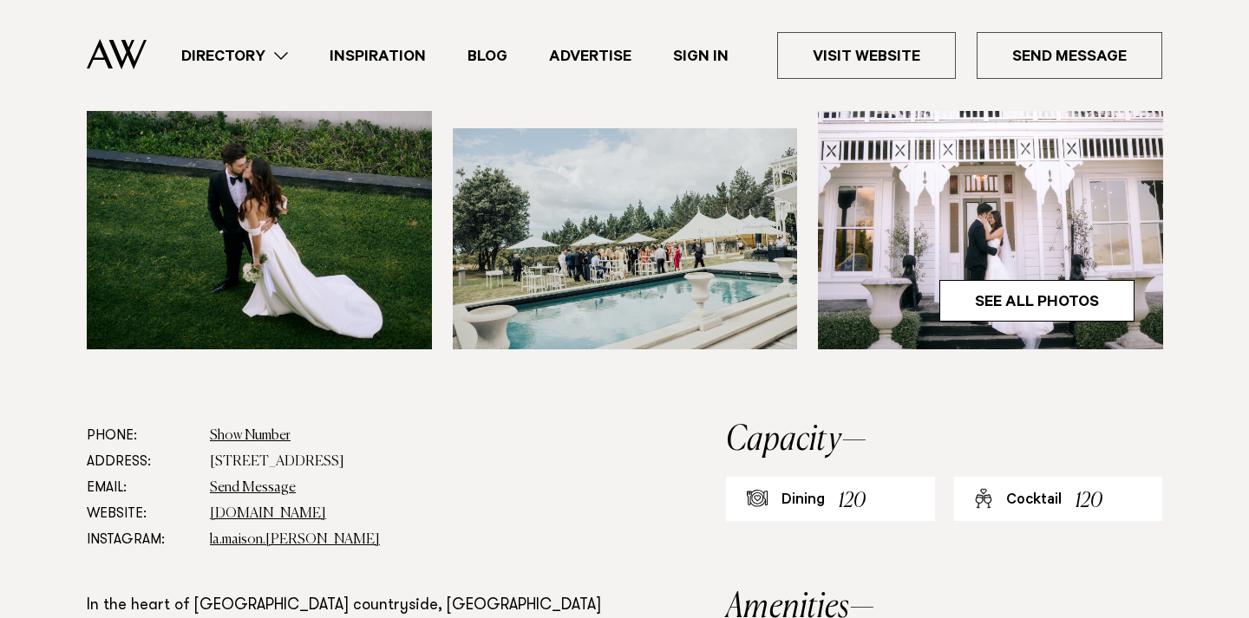
scroll to position [720, 0]
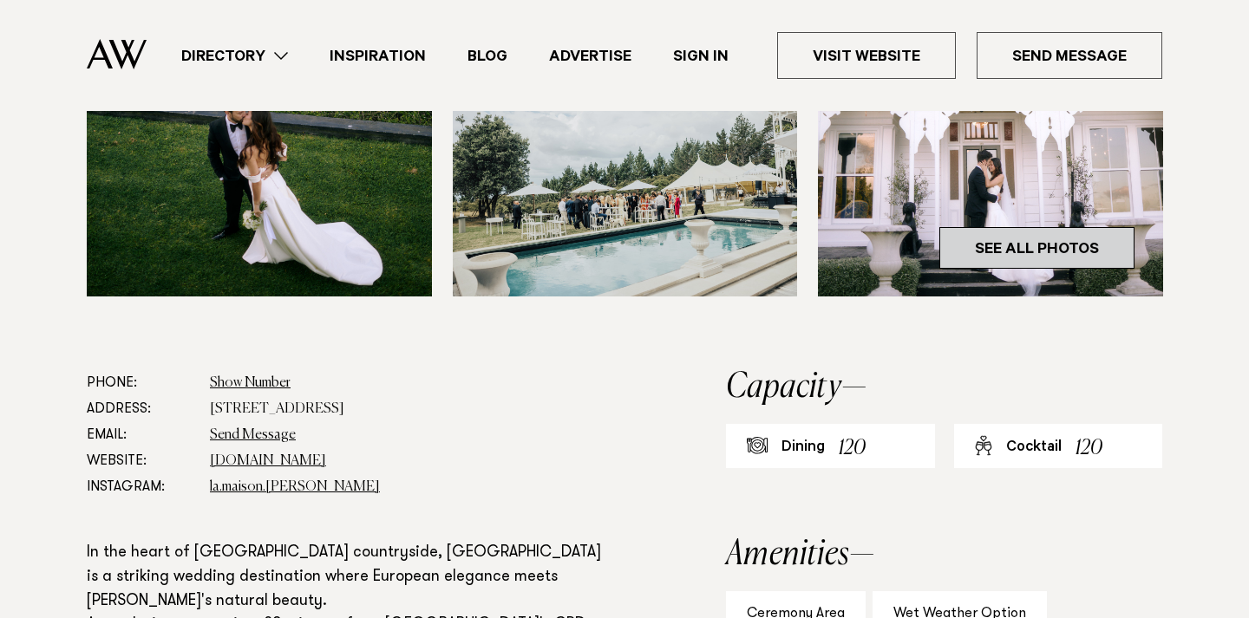
click at [1051, 253] on link "See All Photos" at bounding box center [1036, 248] width 195 height 42
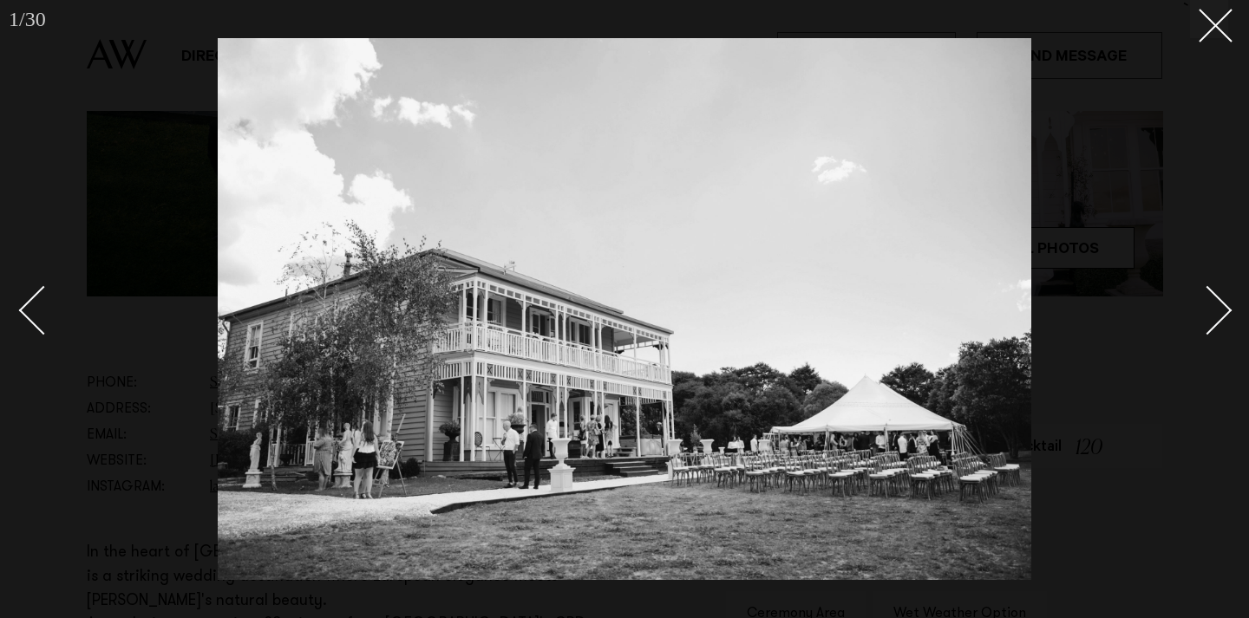
click at [1213, 321] on div "Next slide" at bounding box center [1207, 309] width 49 height 49
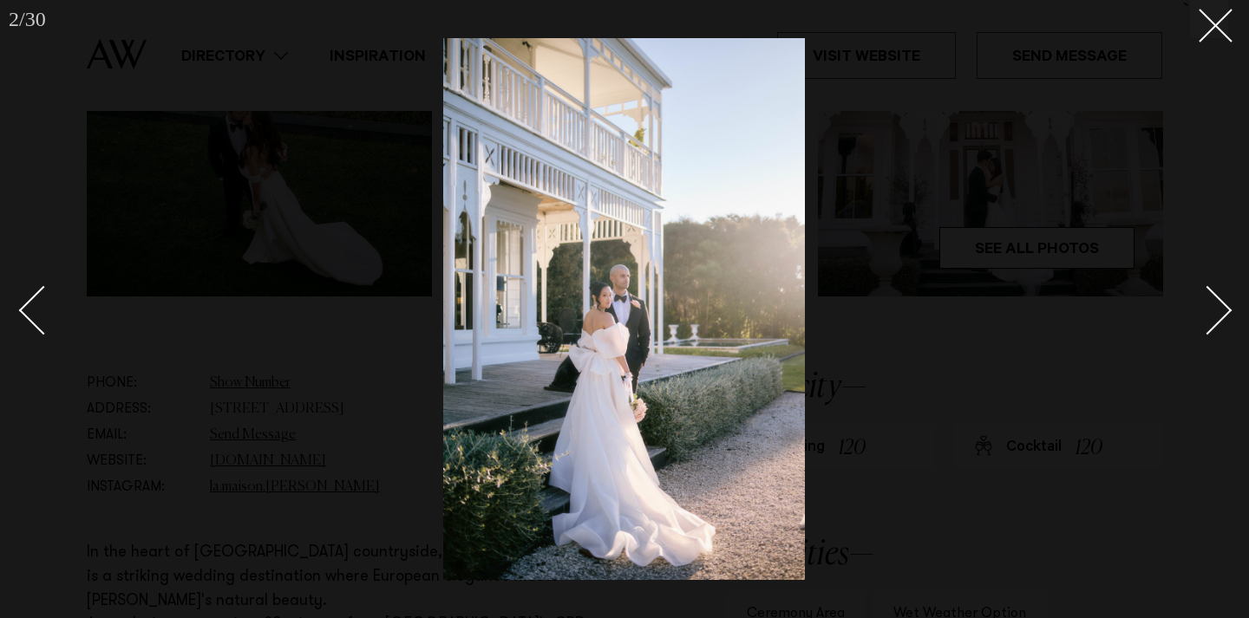
click at [1213, 321] on div "Next slide" at bounding box center [1207, 309] width 49 height 49
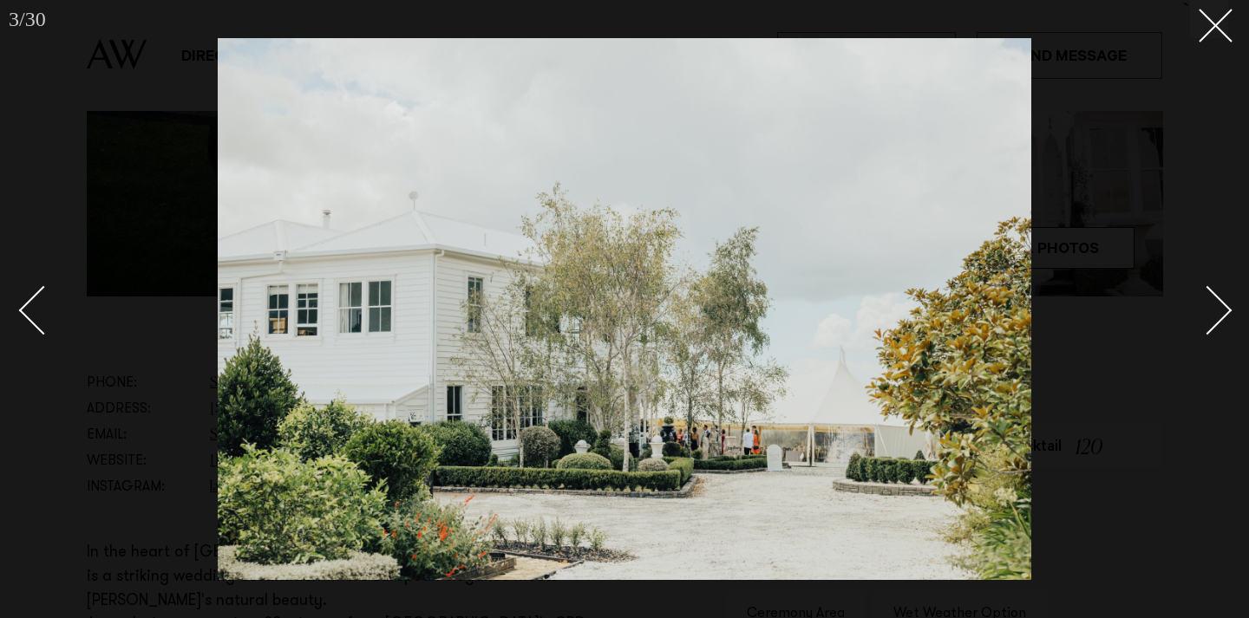
click at [1213, 321] on div "Next slide" at bounding box center [1207, 309] width 49 height 49
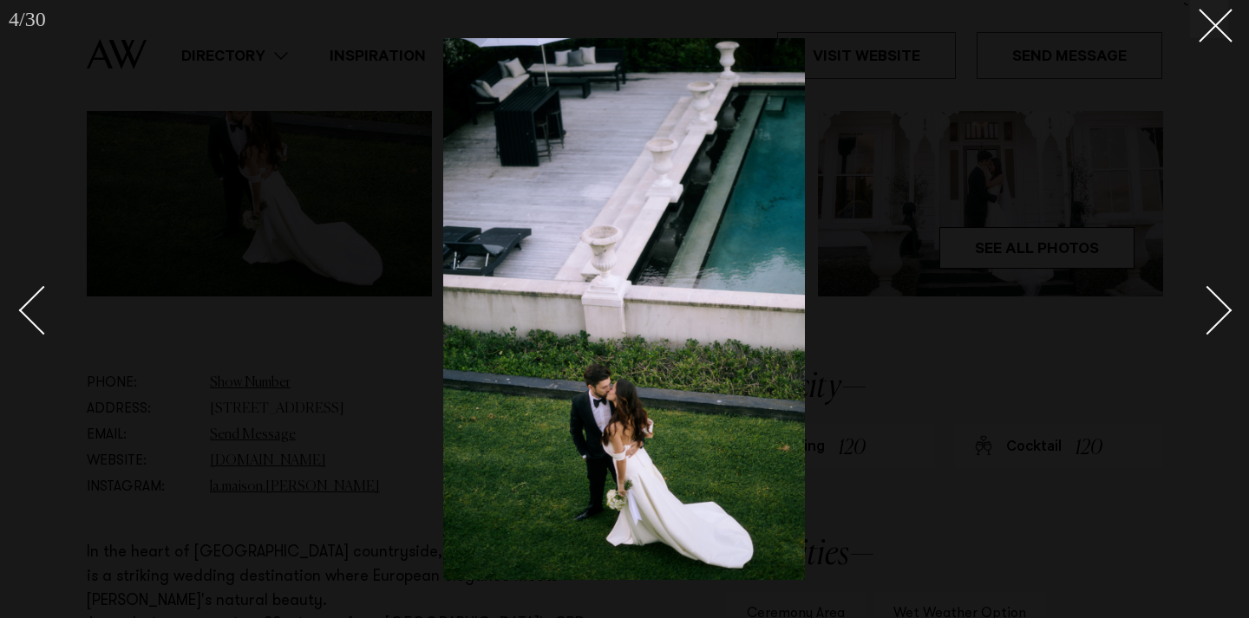
click at [1213, 321] on div "Next slide" at bounding box center [1207, 309] width 49 height 49
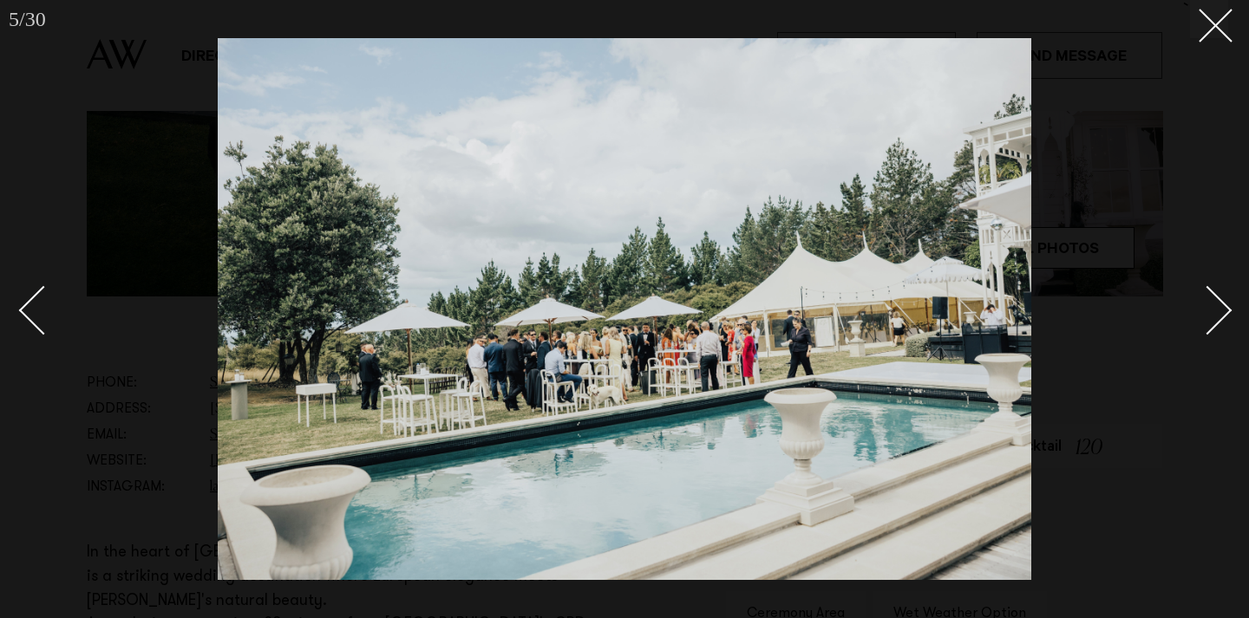
click at [1213, 321] on div "Next slide" at bounding box center [1207, 309] width 49 height 49
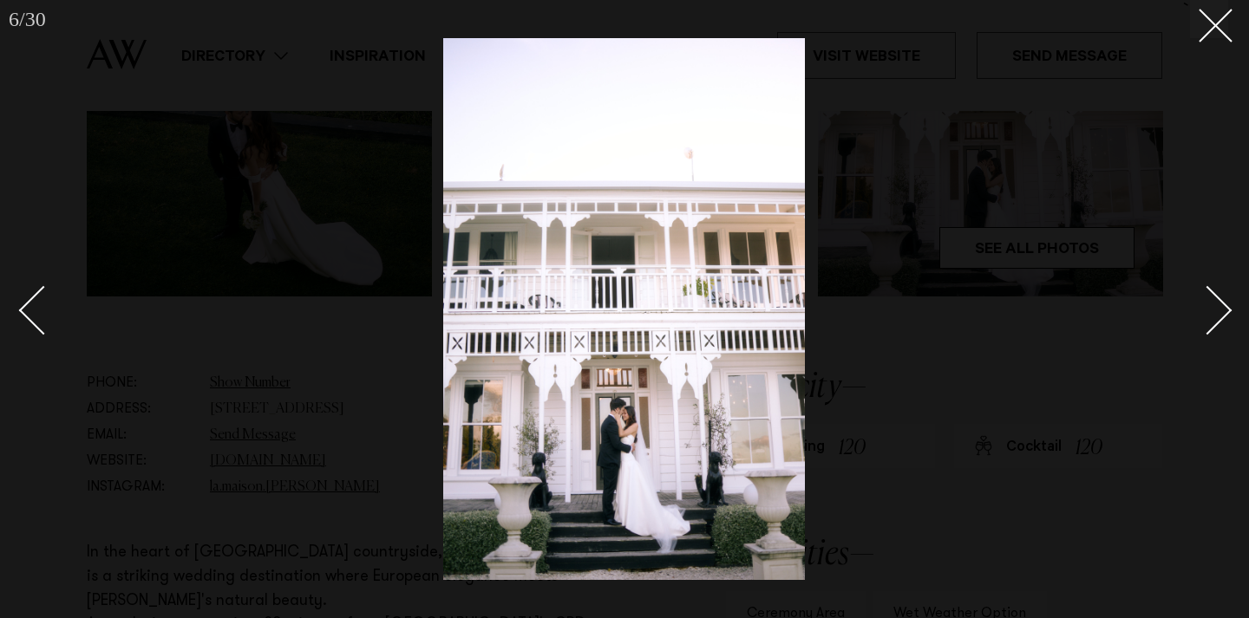
click at [1213, 321] on div "Next slide" at bounding box center [1207, 309] width 49 height 49
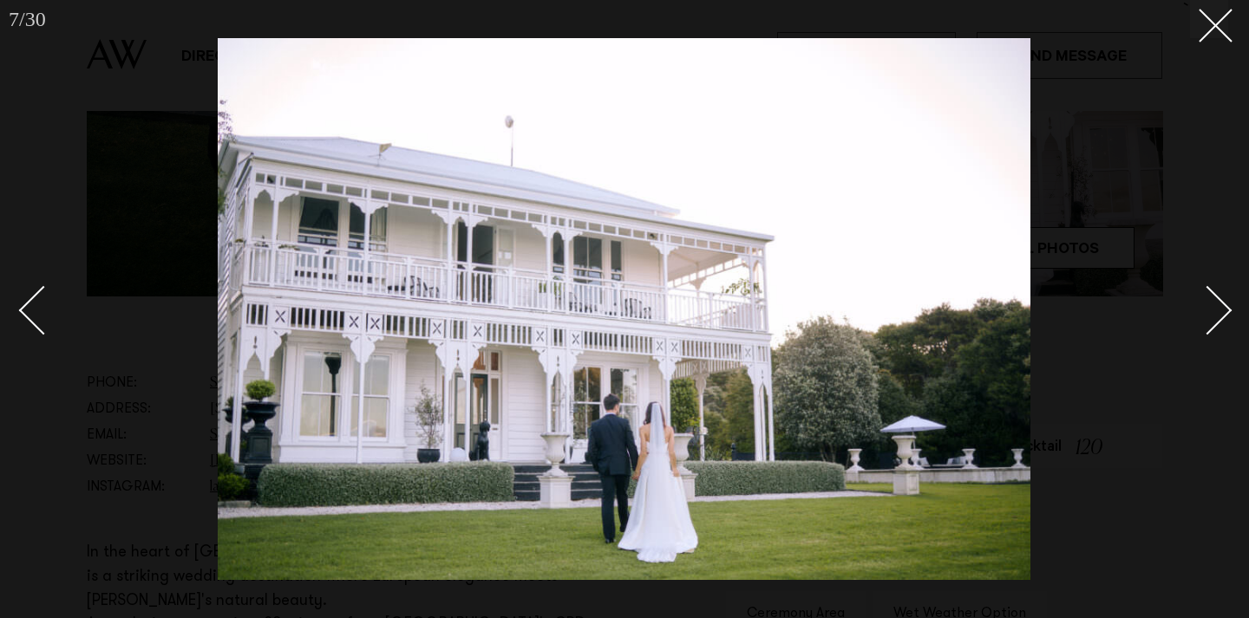
click at [1213, 321] on div "Next slide" at bounding box center [1207, 309] width 49 height 49
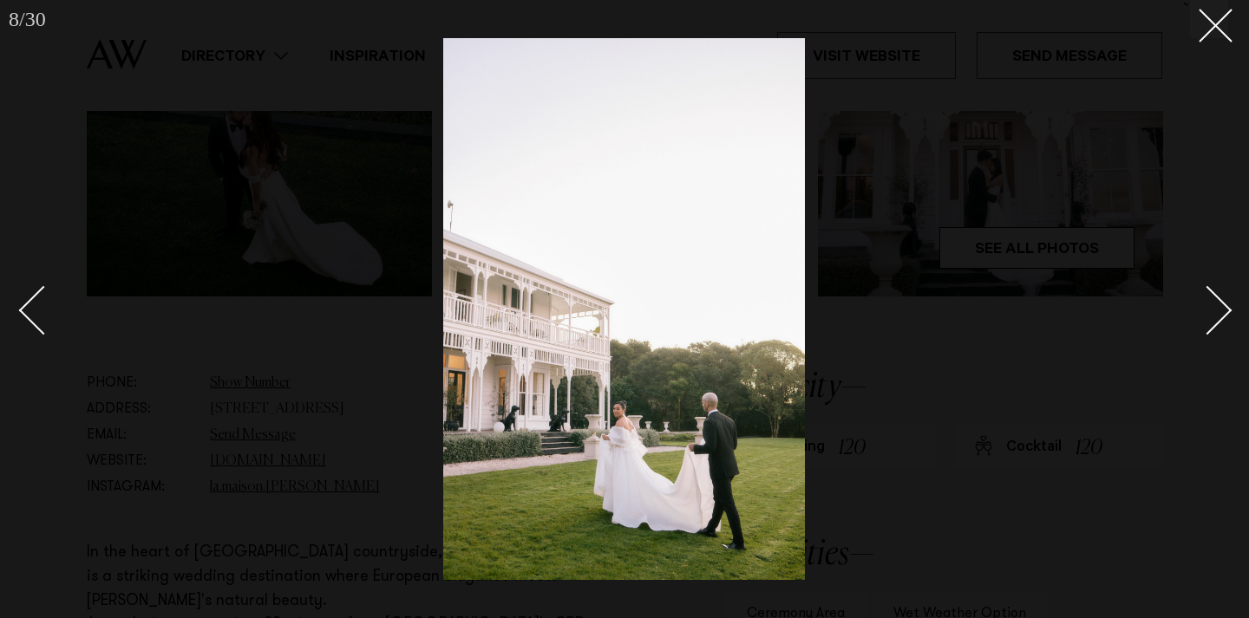
click at [1213, 321] on div "Next slide" at bounding box center [1207, 309] width 49 height 49
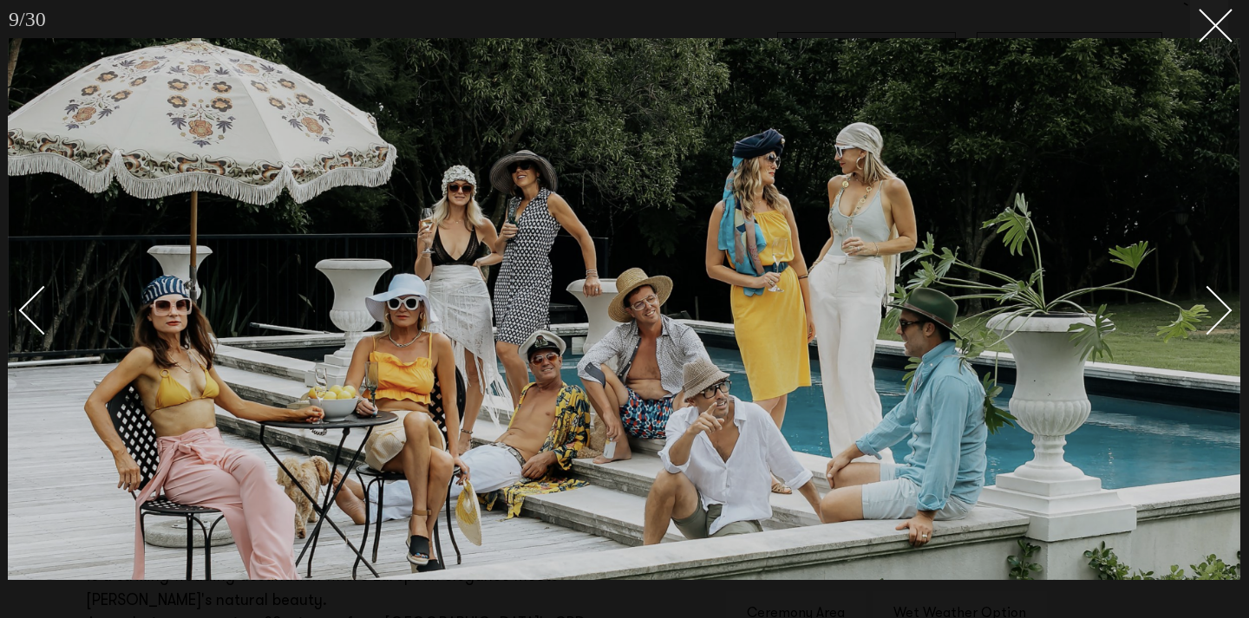
click at [1213, 321] on div "Next slide" at bounding box center [1207, 309] width 49 height 49
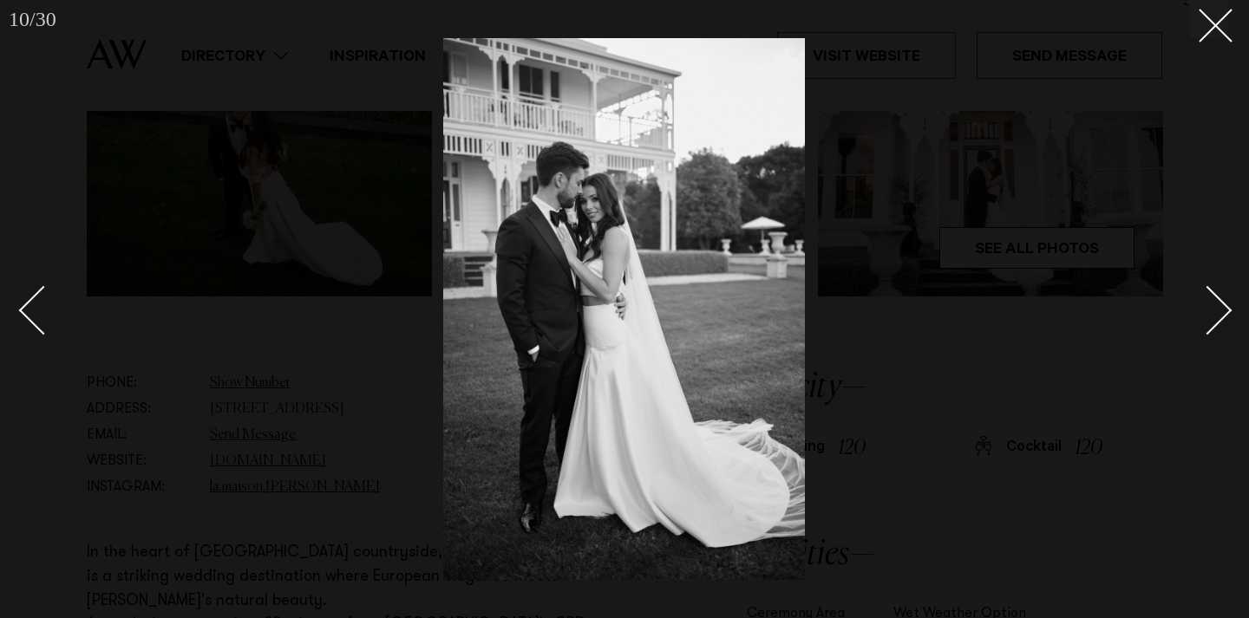
click at [1213, 321] on div "Next slide" at bounding box center [1207, 309] width 49 height 49
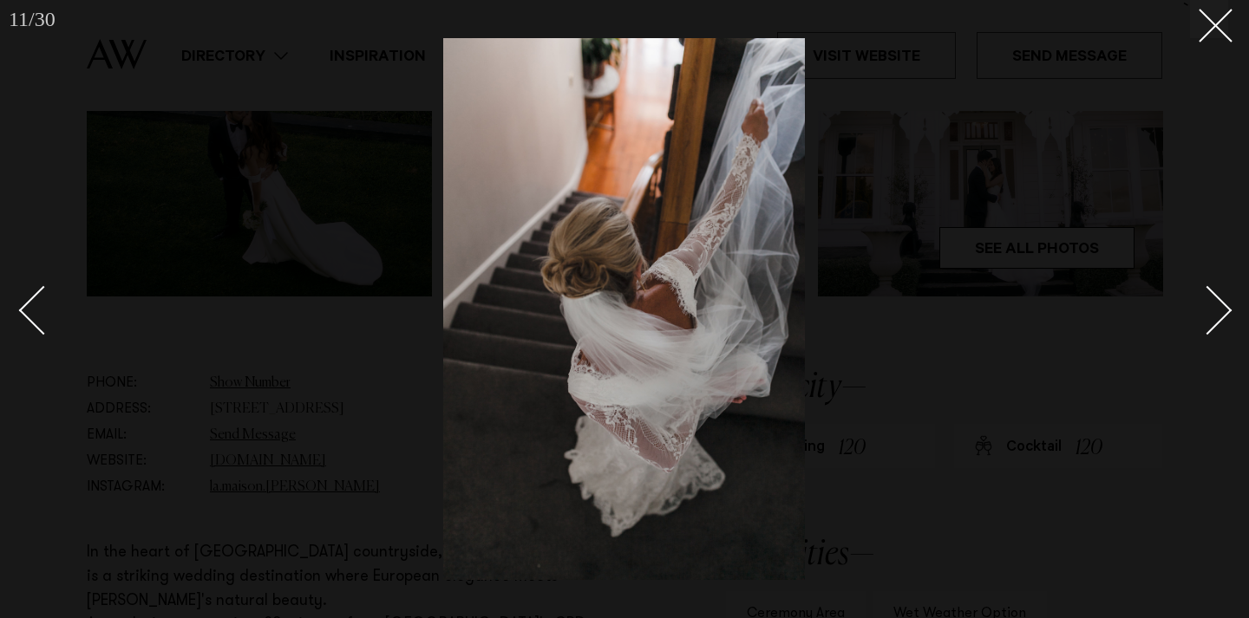
click at [1213, 321] on div "Next slide" at bounding box center [1207, 309] width 49 height 49
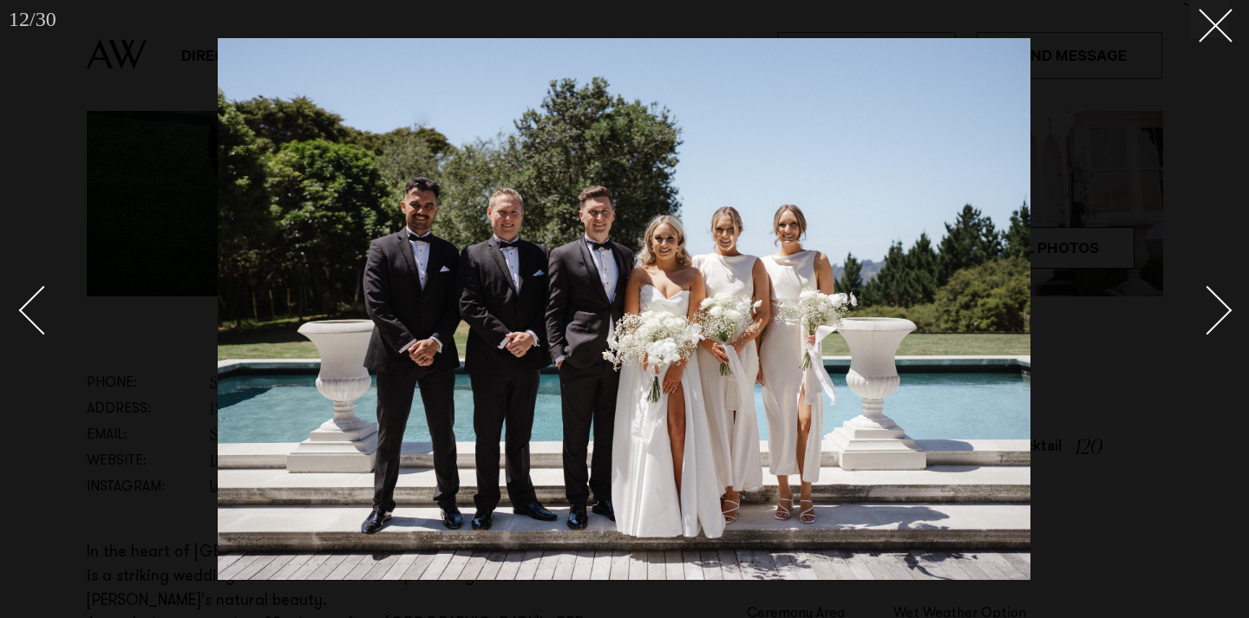
click at [1213, 321] on div "Next slide" at bounding box center [1207, 309] width 49 height 49
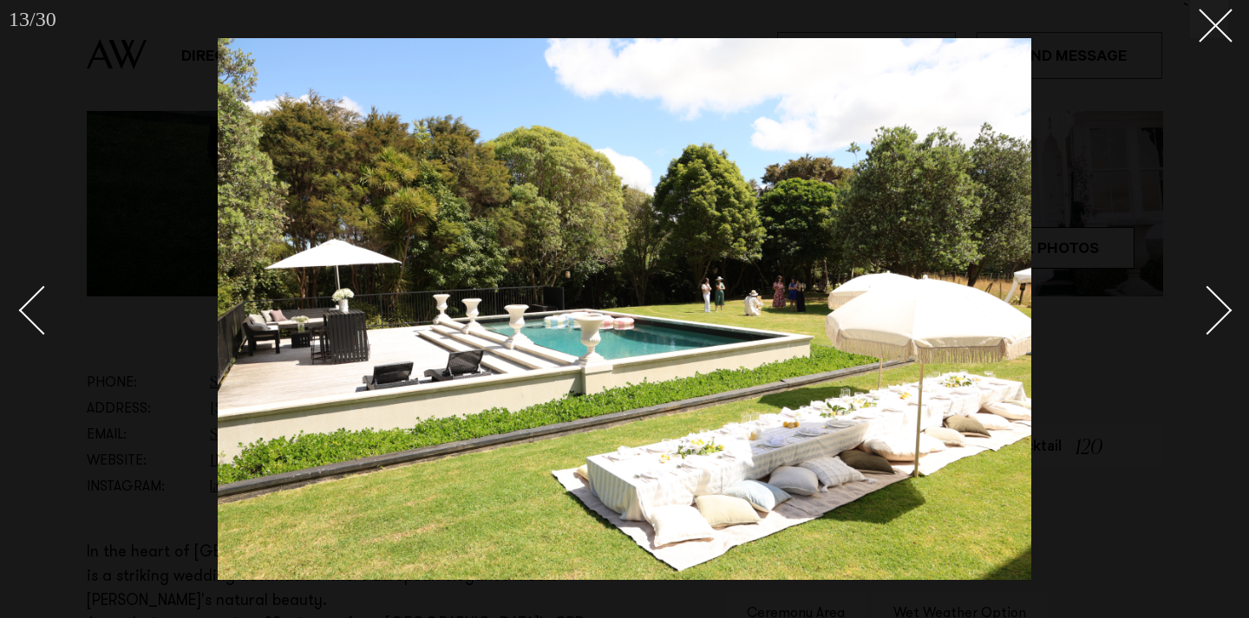
click at [1213, 321] on div "Next slide" at bounding box center [1207, 309] width 49 height 49
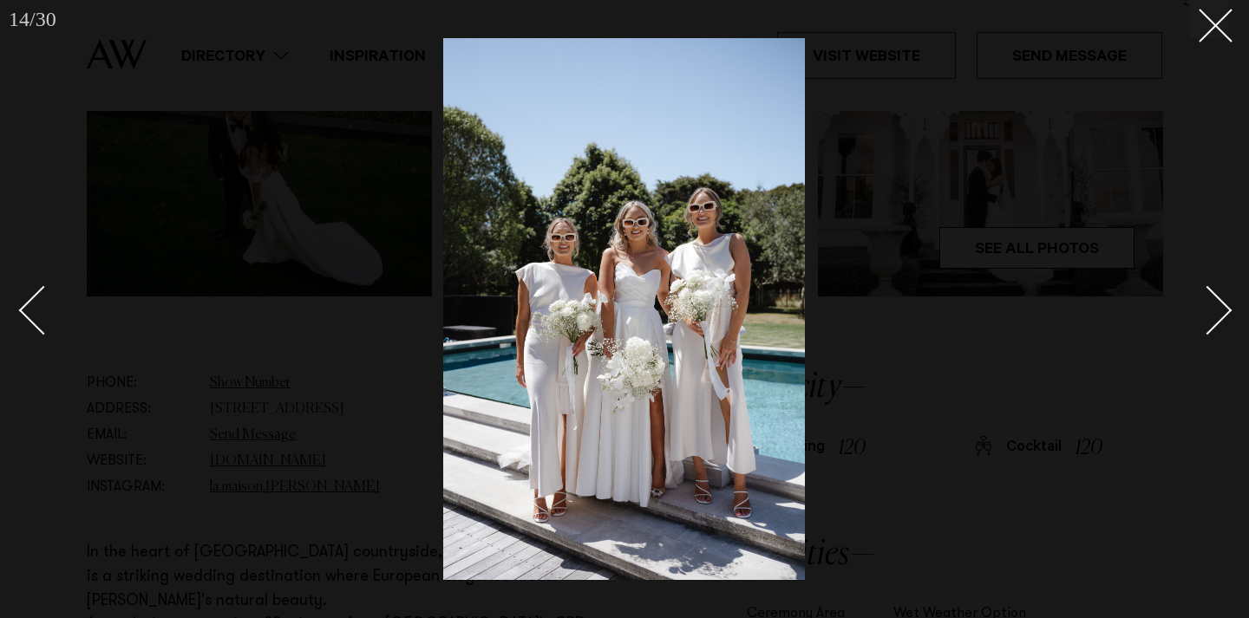
click at [1213, 321] on div "Next slide" at bounding box center [1207, 309] width 49 height 49
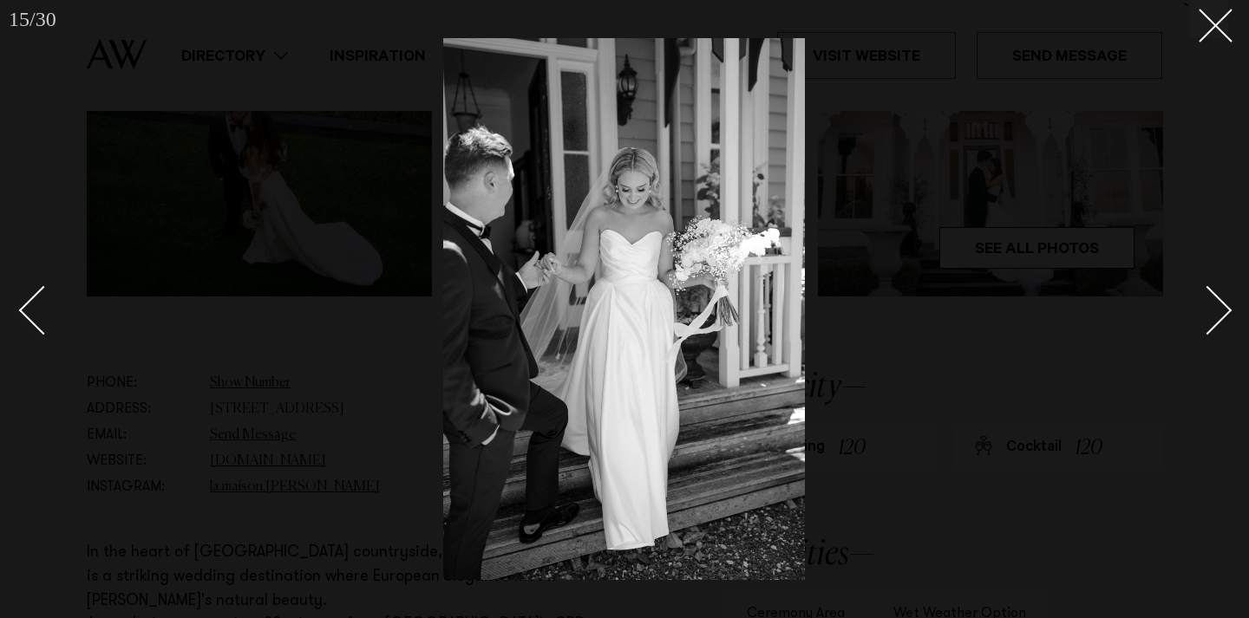
click at [1213, 321] on div "Next slide" at bounding box center [1207, 309] width 49 height 49
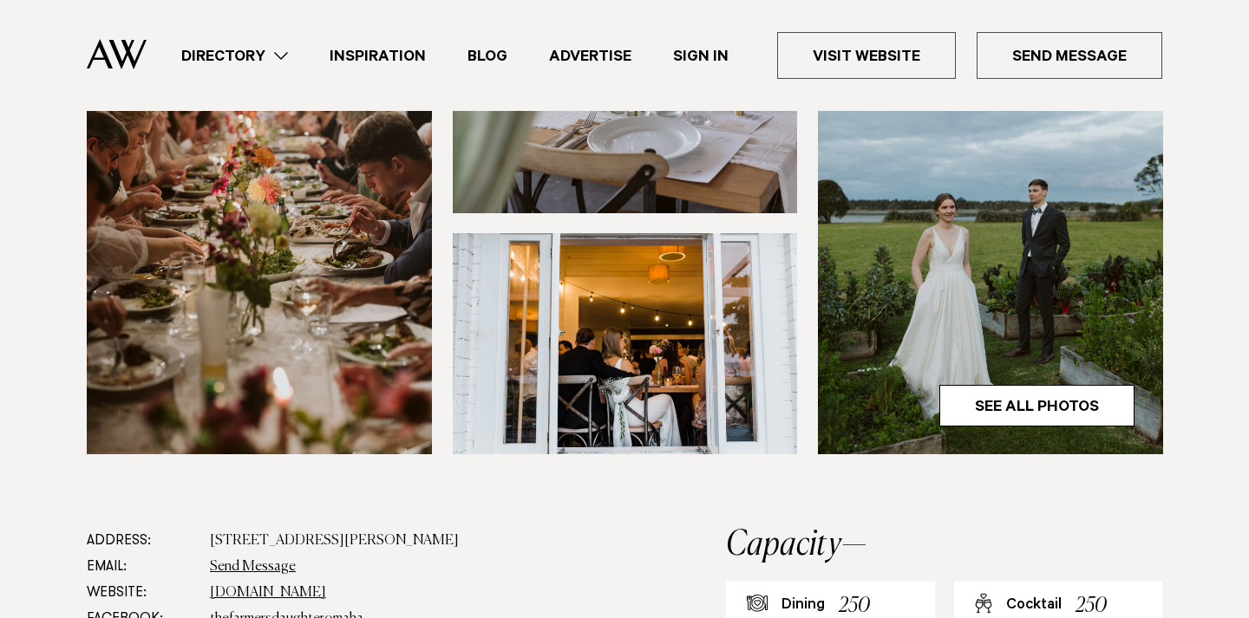
scroll to position [641, 0]
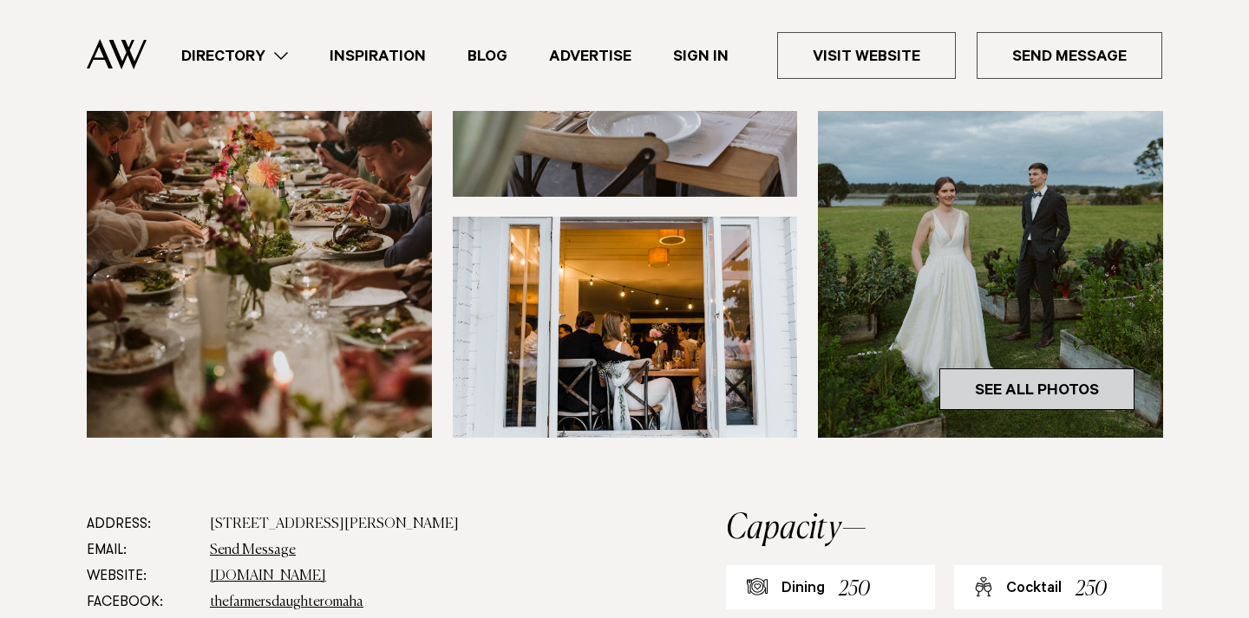
click at [1085, 369] on link "See All Photos" at bounding box center [1036, 390] width 195 height 42
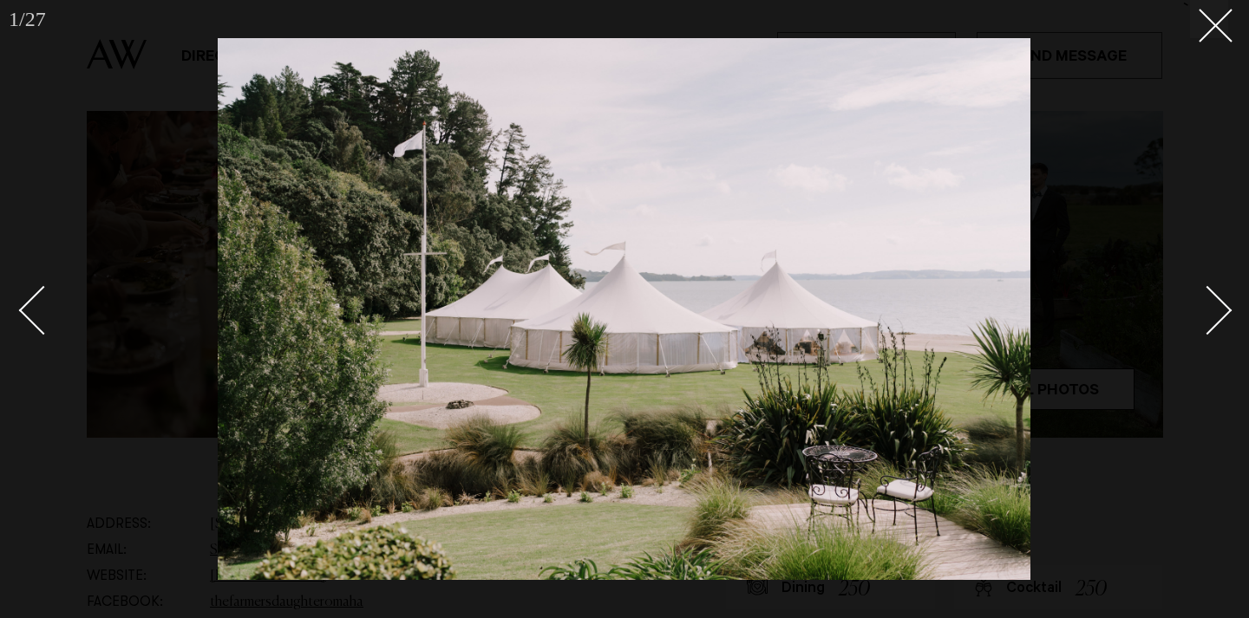
click at [1217, 309] on div "Next slide" at bounding box center [1207, 309] width 49 height 49
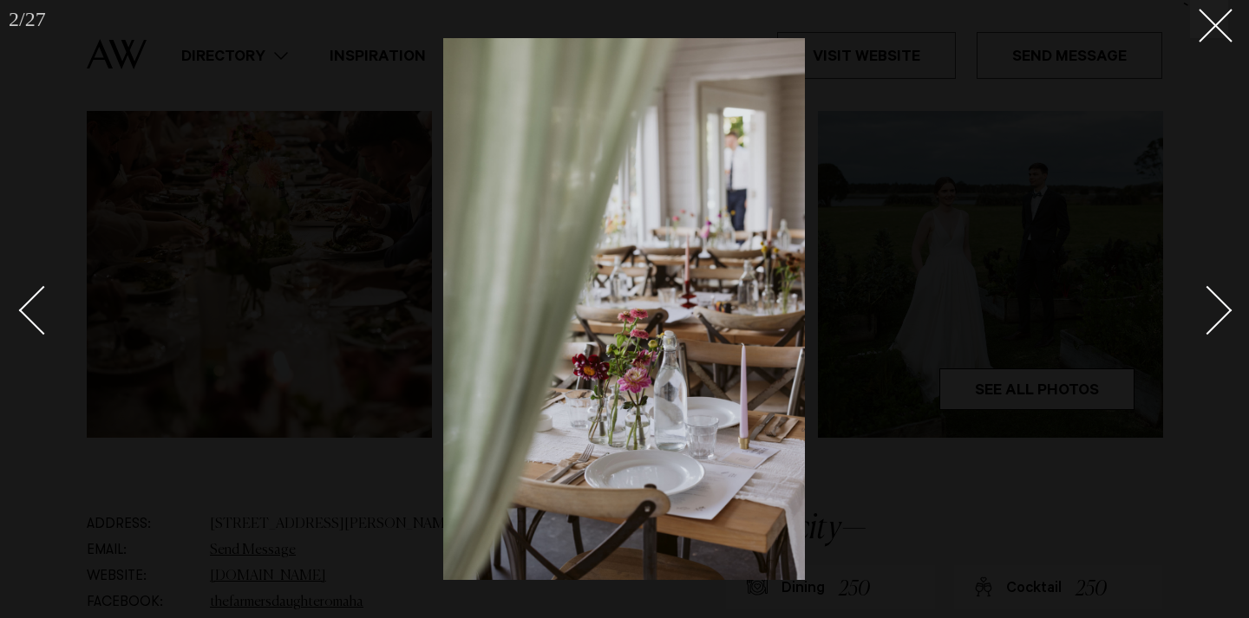
click at [1217, 309] on div "Next slide" at bounding box center [1207, 309] width 49 height 49
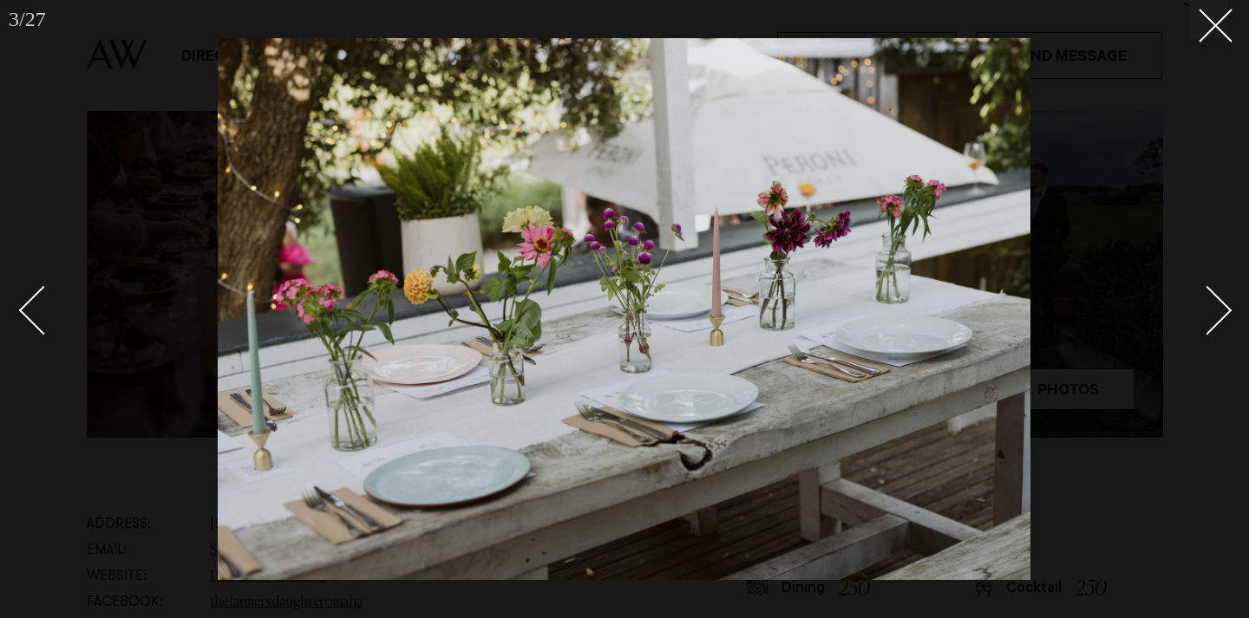
click at [1217, 309] on div "Next slide" at bounding box center [1207, 309] width 49 height 49
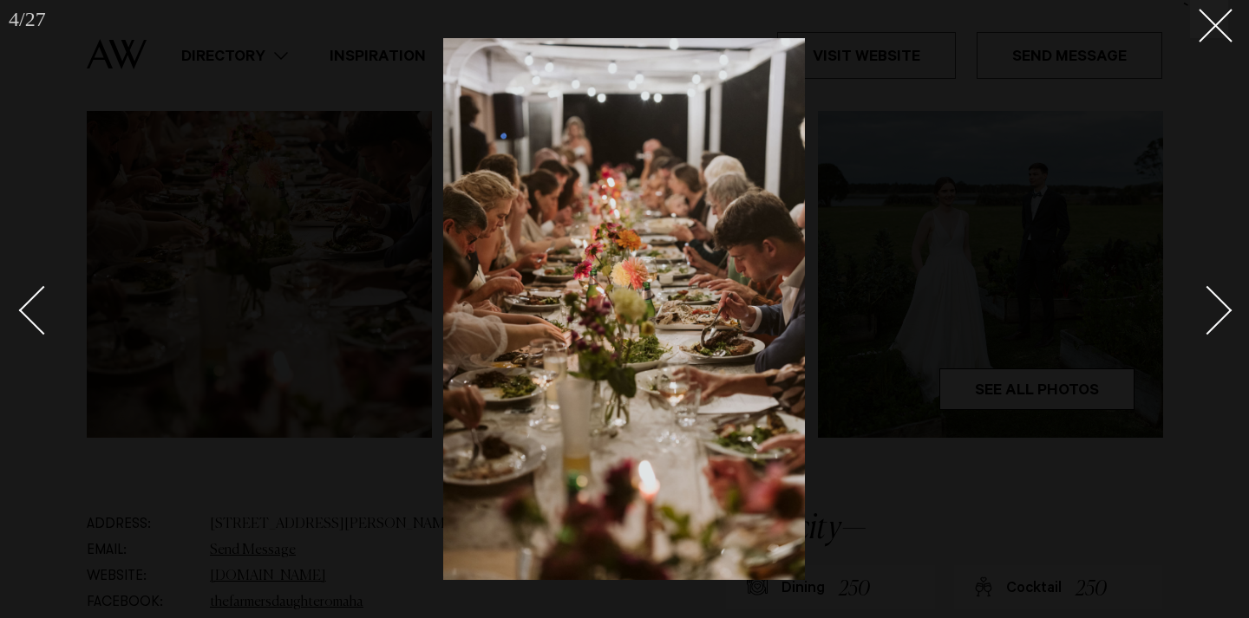
click at [1217, 309] on div "Next slide" at bounding box center [1207, 309] width 49 height 49
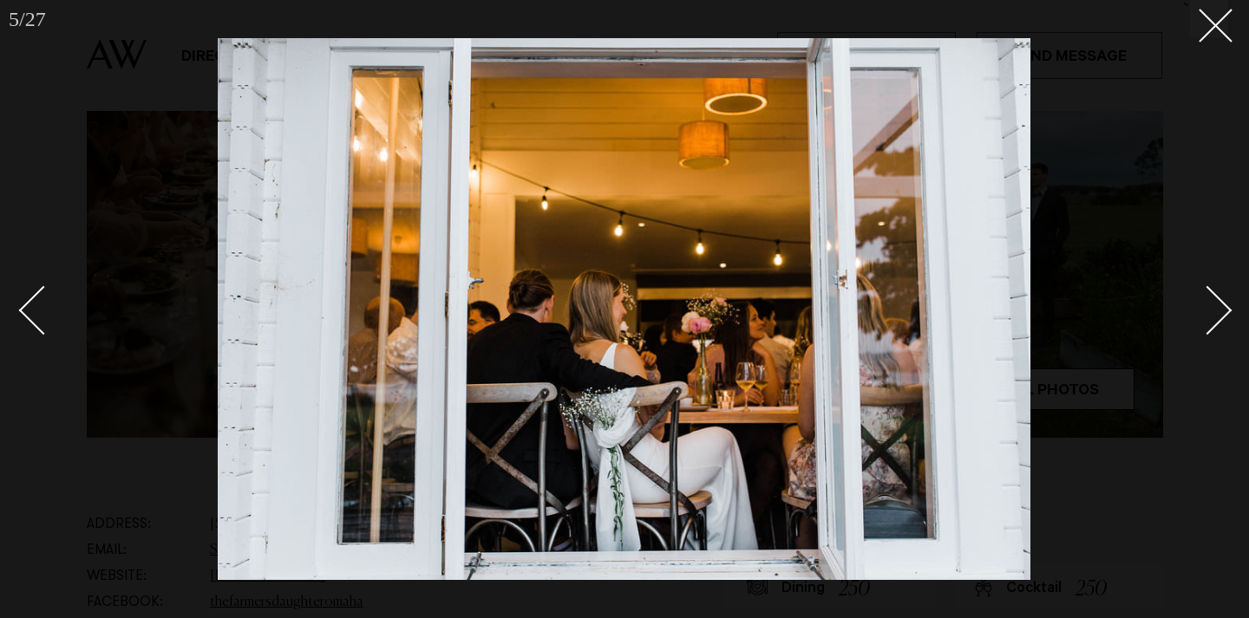
click at [1217, 309] on div "Next slide" at bounding box center [1207, 309] width 49 height 49
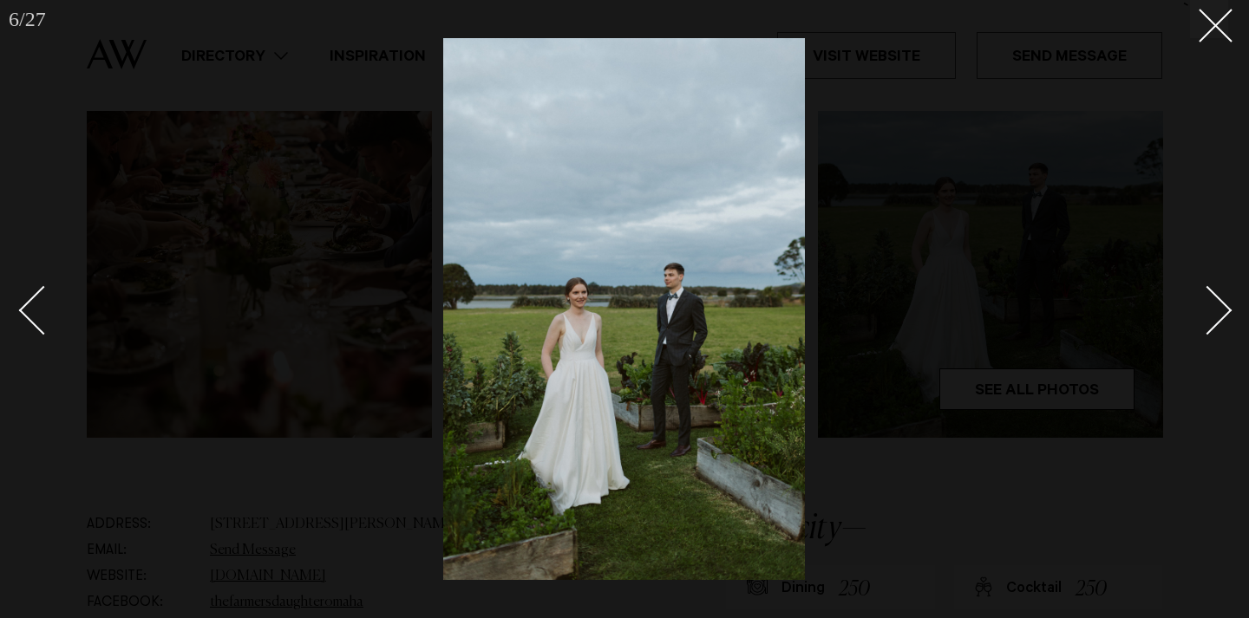
click at [1217, 309] on div "Next slide" at bounding box center [1207, 309] width 49 height 49
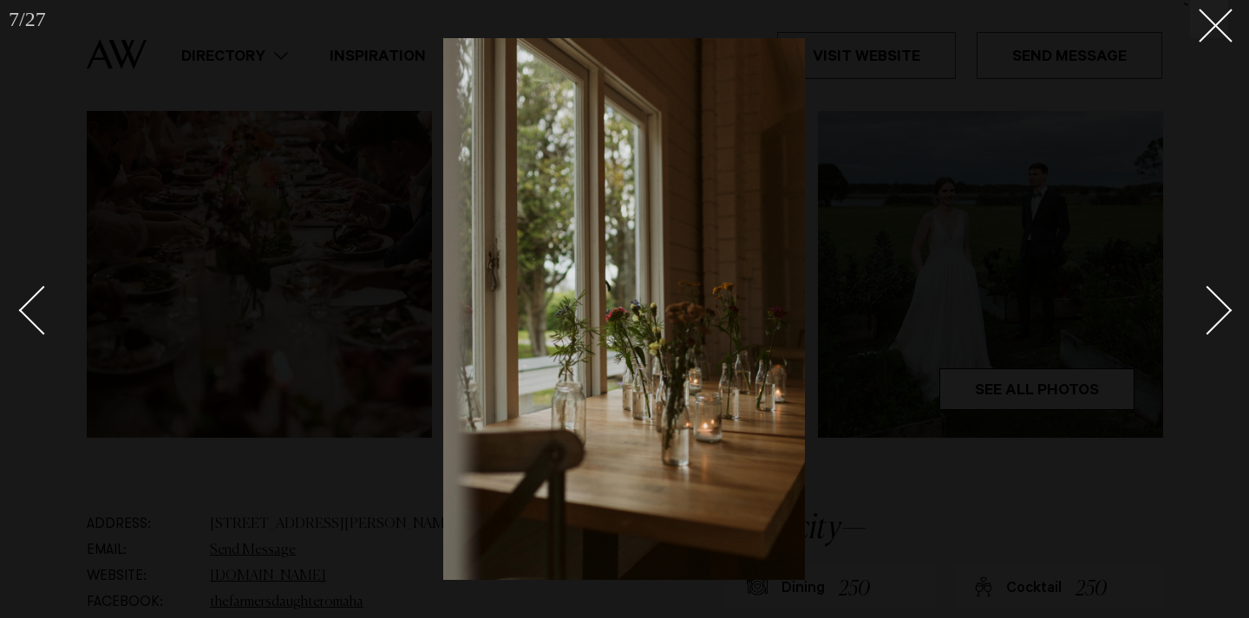
click at [1217, 309] on div "Next slide" at bounding box center [1207, 309] width 49 height 49
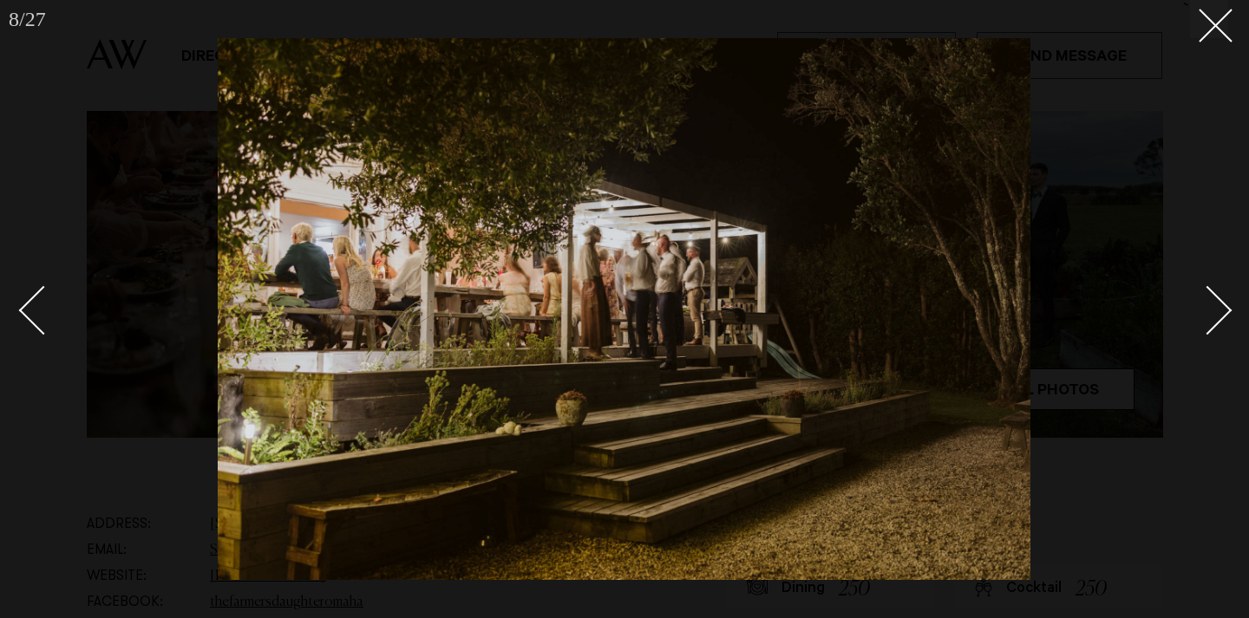
click at [1217, 309] on div "Next slide" at bounding box center [1207, 309] width 49 height 49
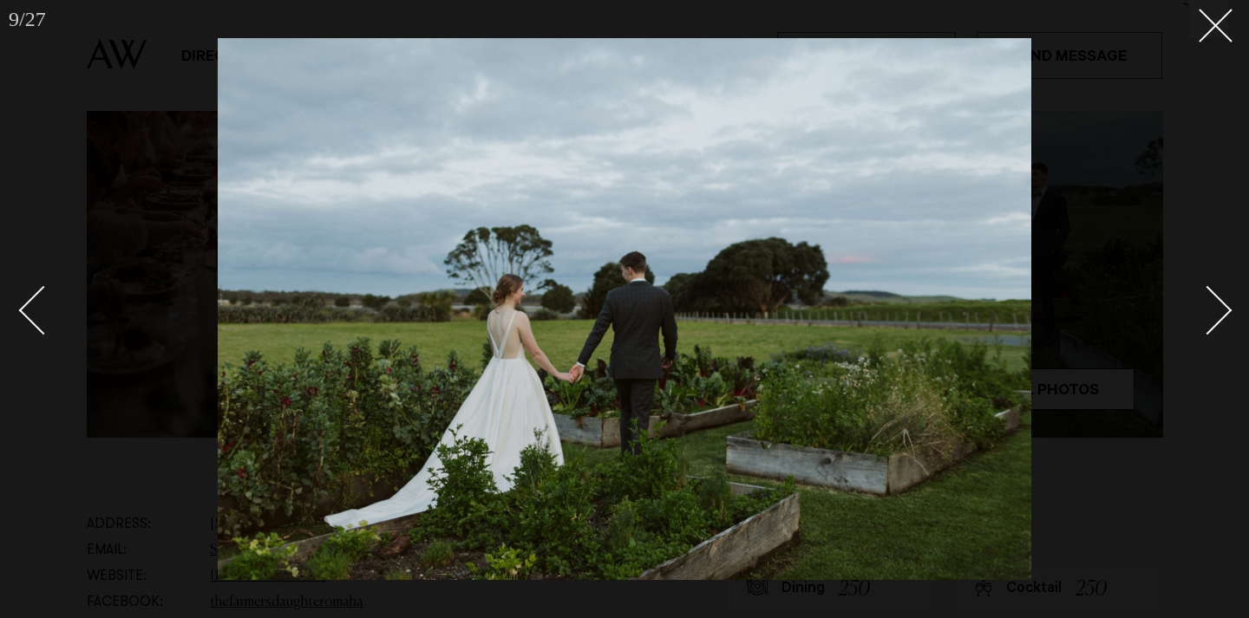
click at [1217, 309] on div "Next slide" at bounding box center [1207, 309] width 49 height 49
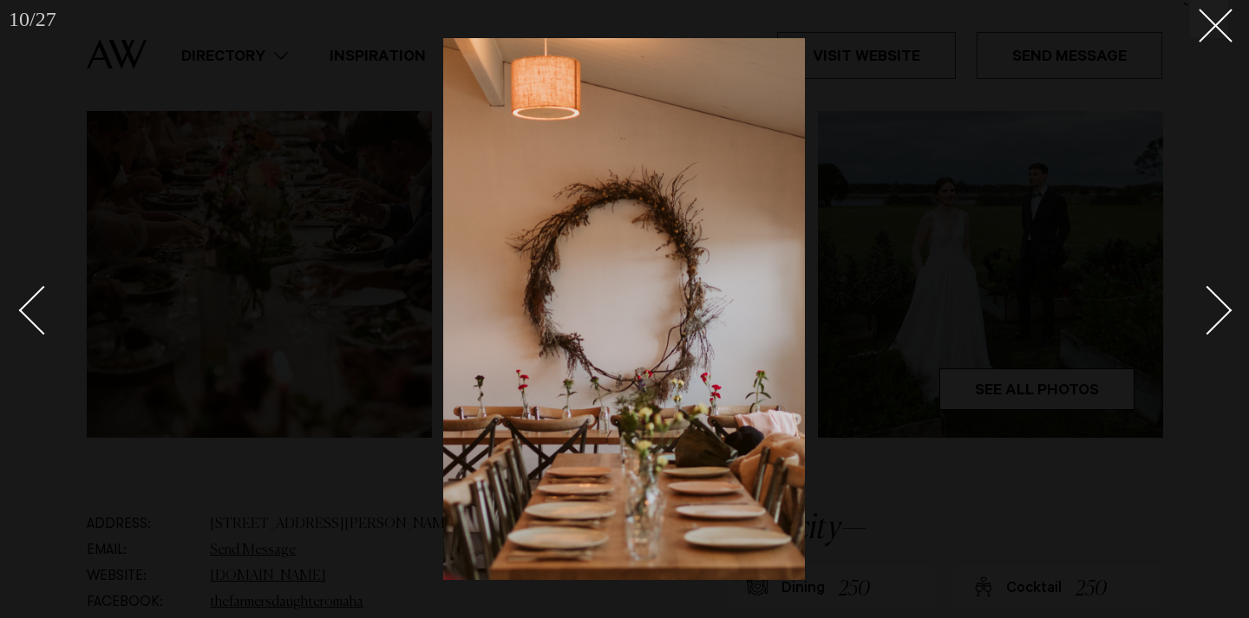
click at [1217, 309] on div "Next slide" at bounding box center [1207, 309] width 49 height 49
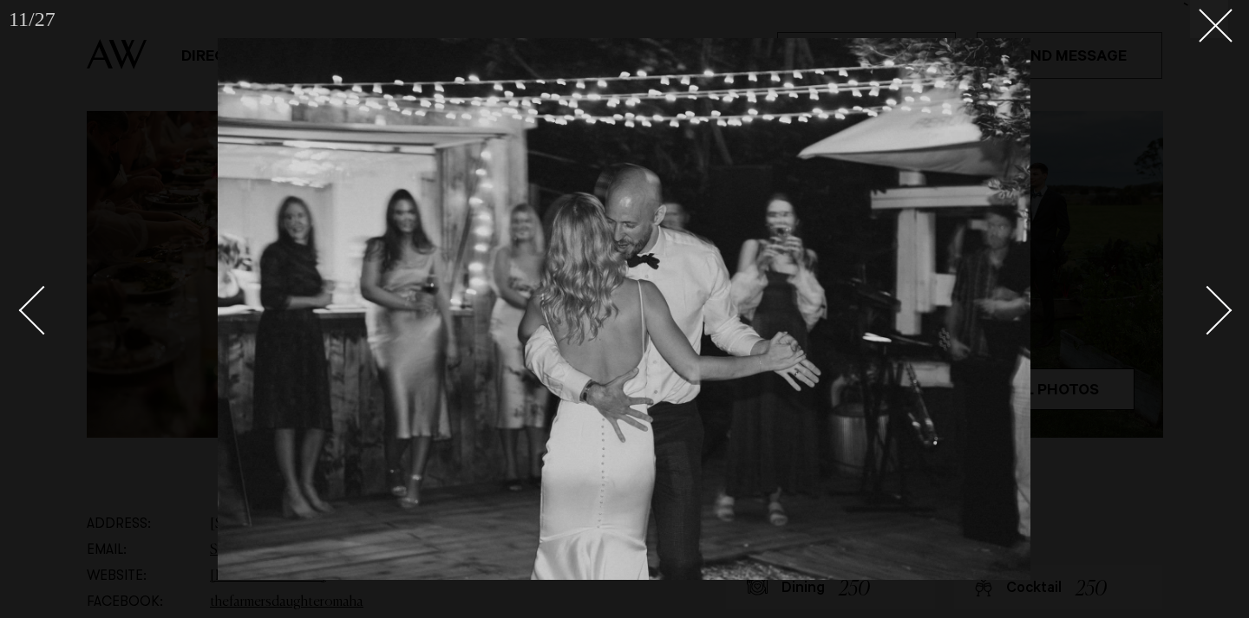
click at [1217, 309] on div "Next slide" at bounding box center [1207, 309] width 49 height 49
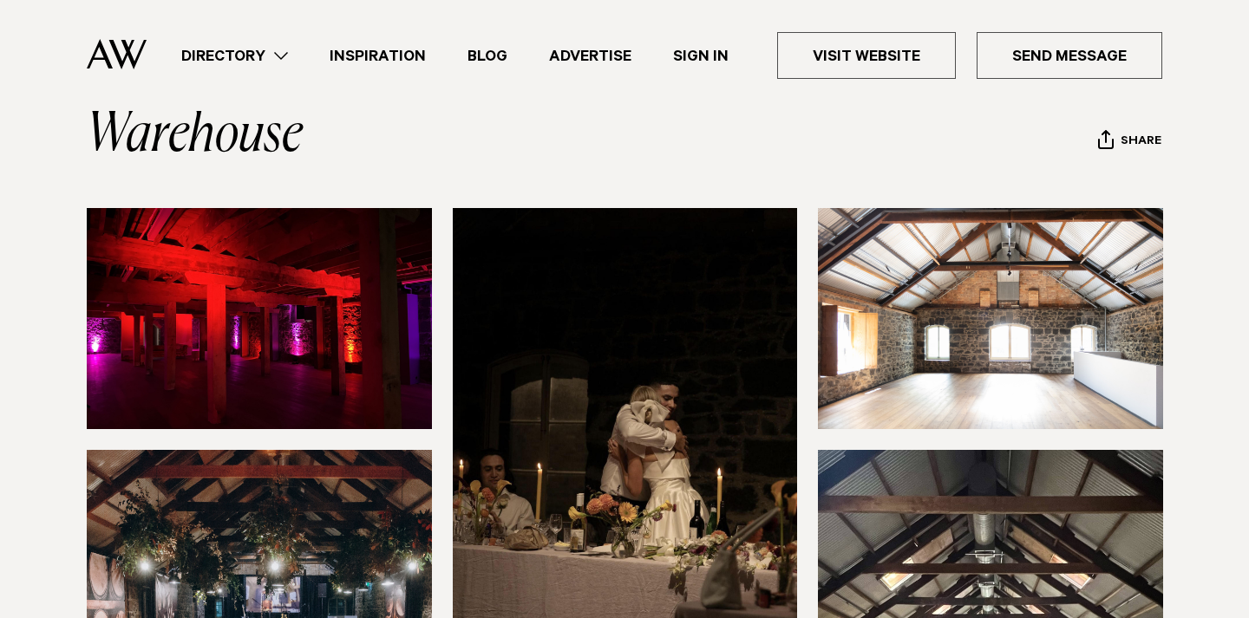
scroll to position [211, 0]
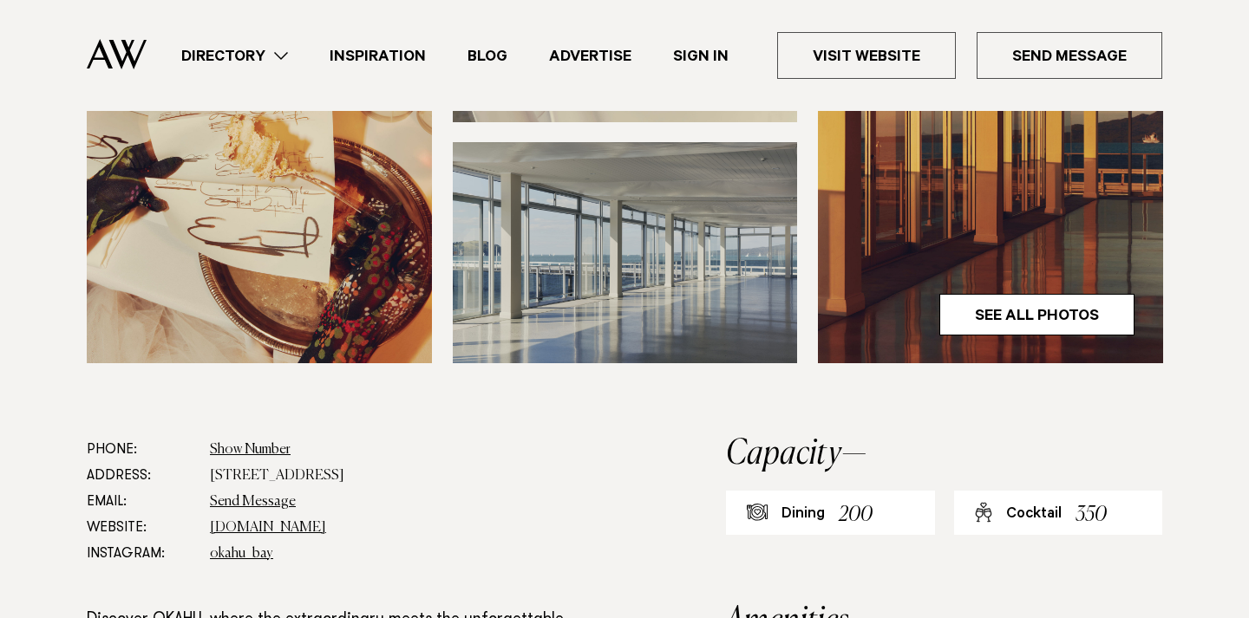
scroll to position [674, 0]
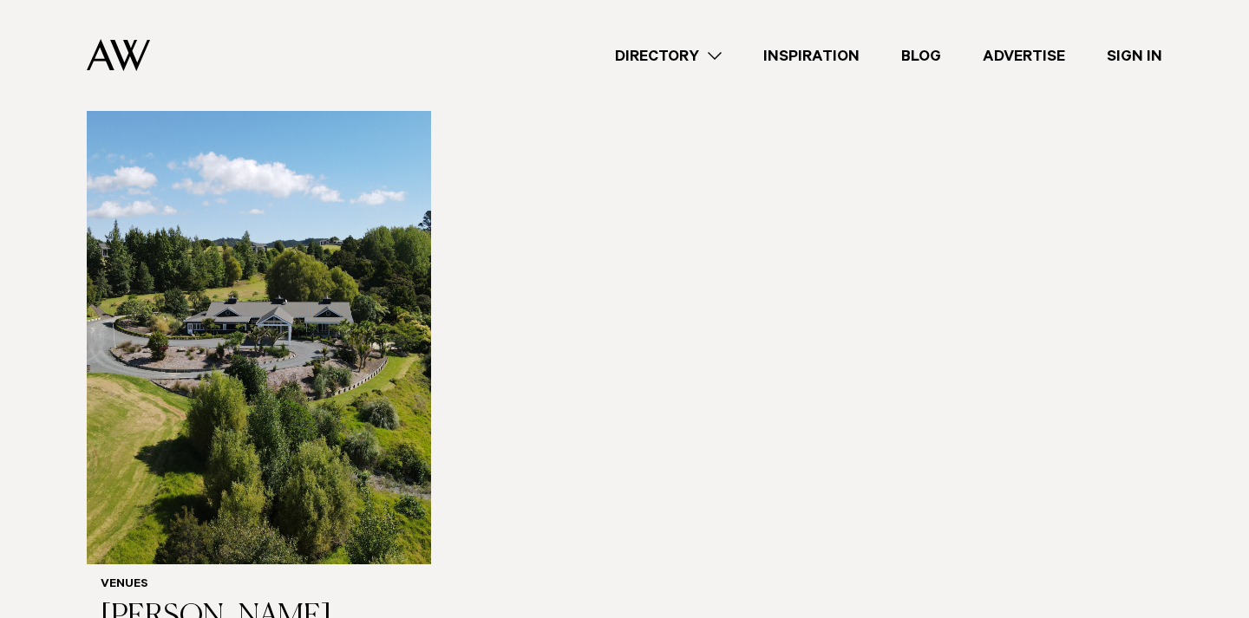
scroll to position [1112, 0]
